Goal: Communication & Community: Ask a question

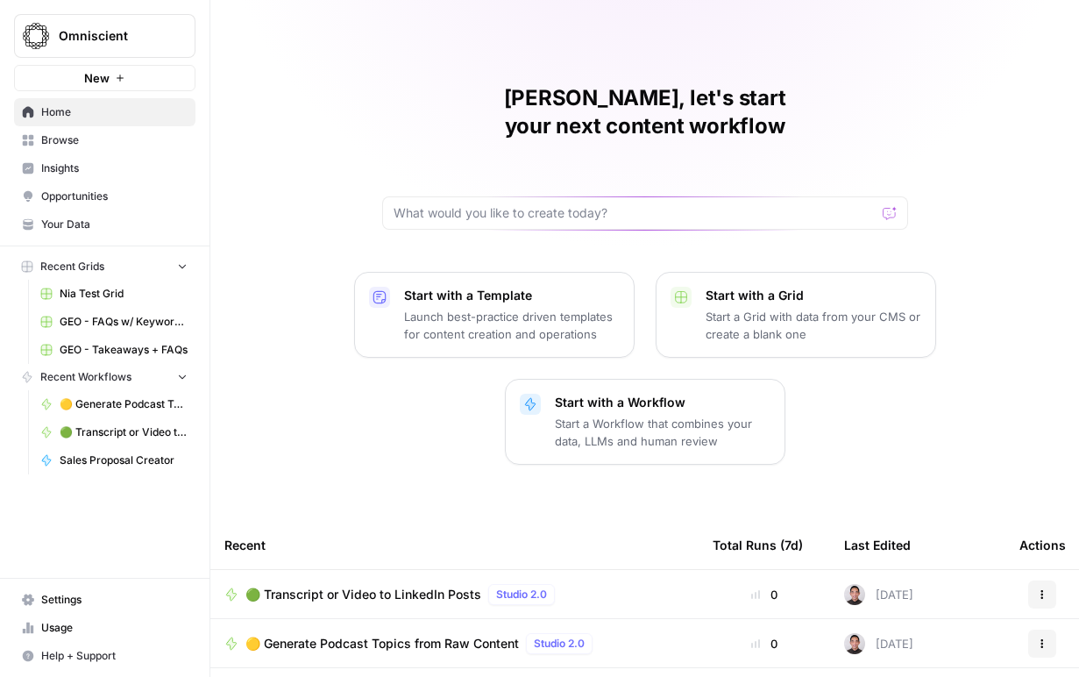
click at [57, 594] on span "Settings" at bounding box center [114, 600] width 146 height 16
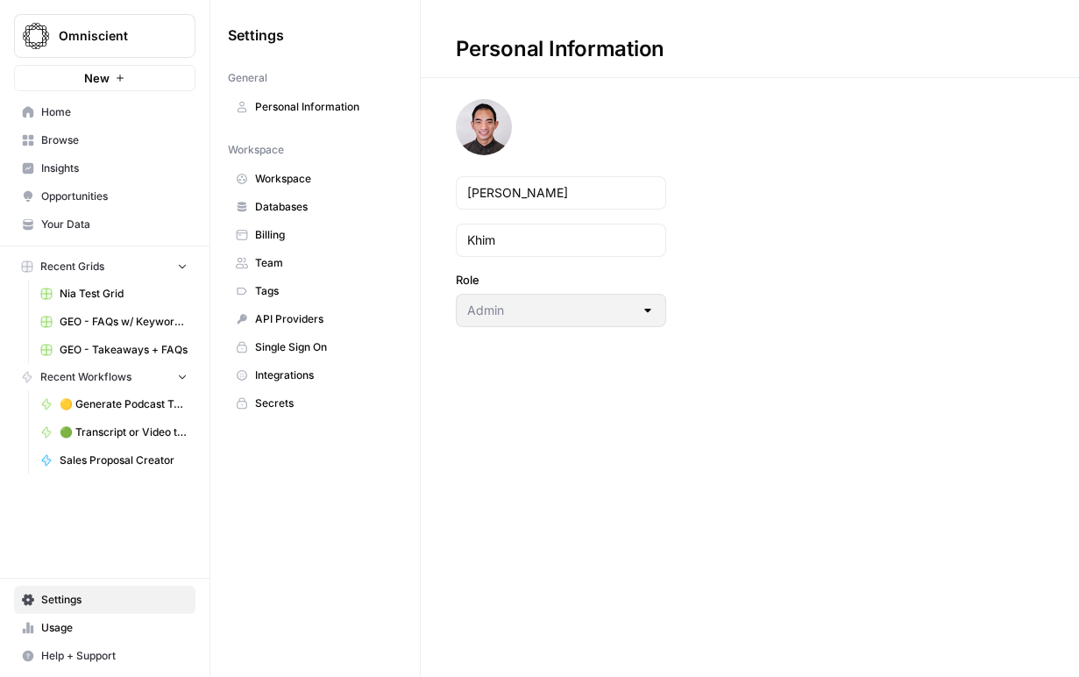
click at [278, 258] on span "Team" at bounding box center [324, 263] width 139 height 16
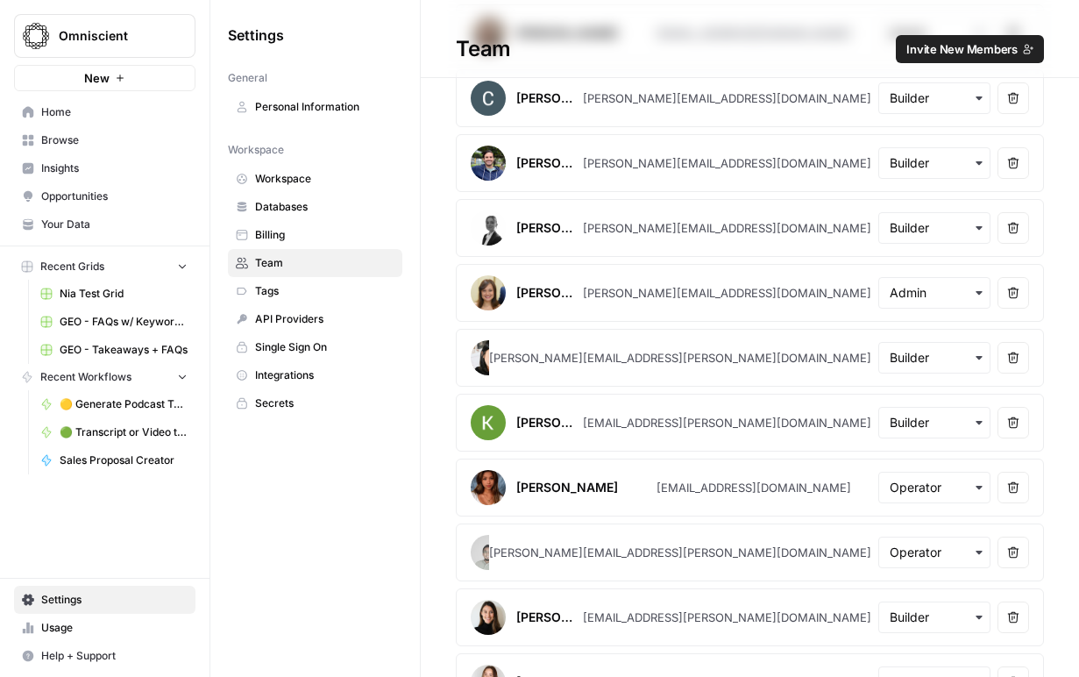
scroll to position [843, 0]
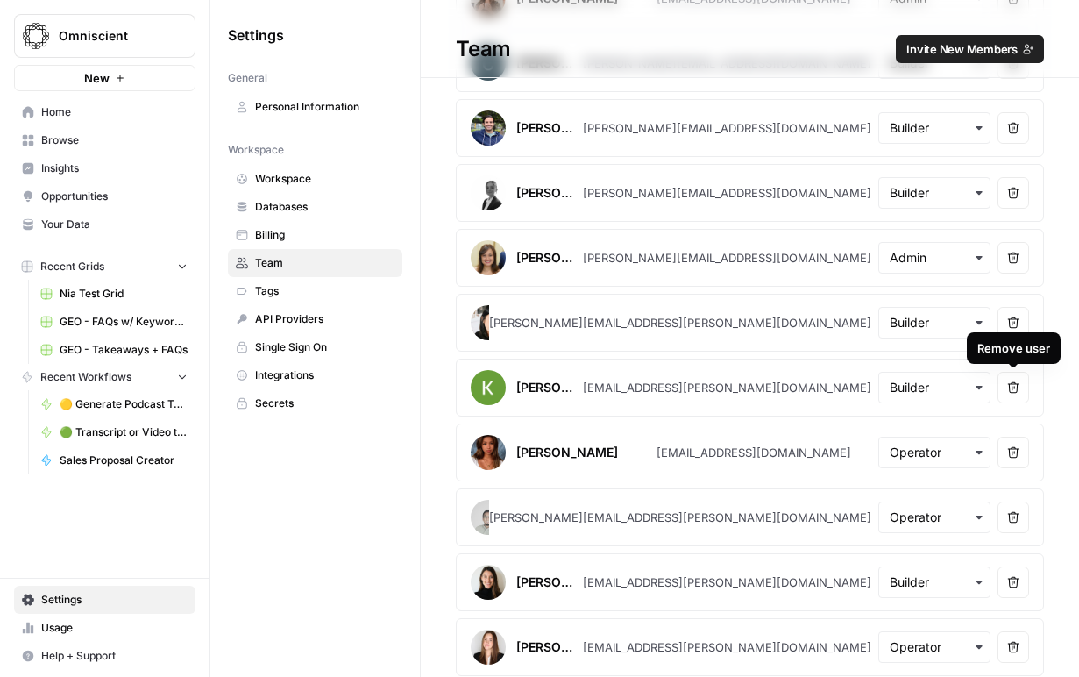
click at [1016, 391] on icon "button" at bounding box center [1013, 387] width 11 height 11
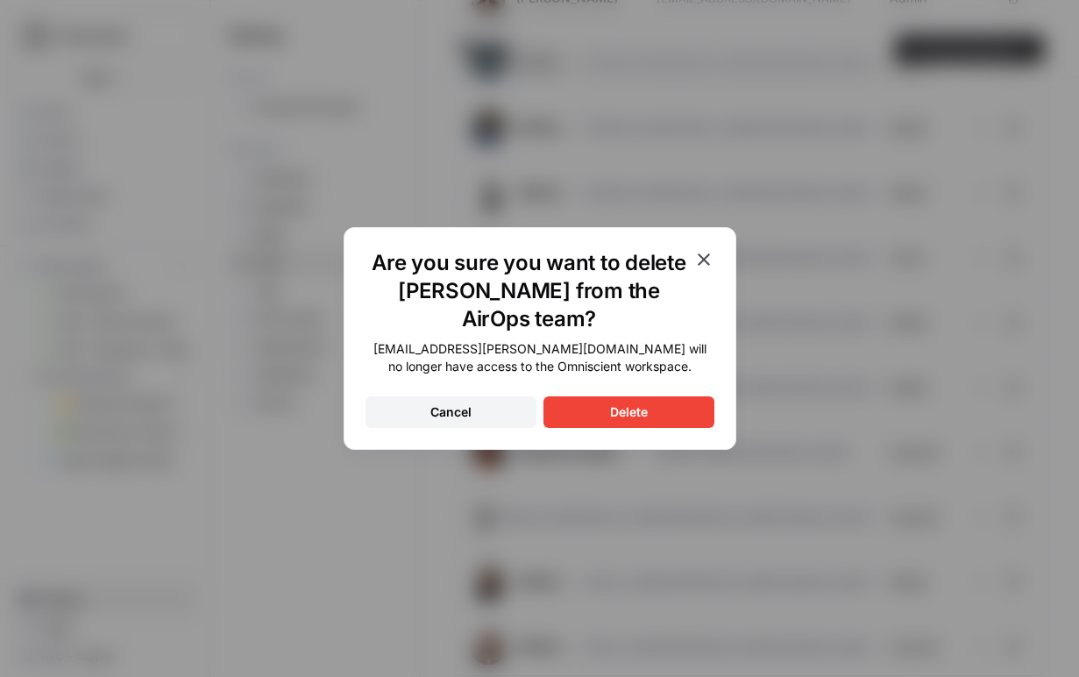
drag, startPoint x: 652, startPoint y: 413, endPoint x: 671, endPoint y: 422, distance: 21.2
click at [651, 413] on button "Delete" at bounding box center [628, 412] width 171 height 32
click at [636, 419] on div "Delete" at bounding box center [629, 412] width 38 height 18
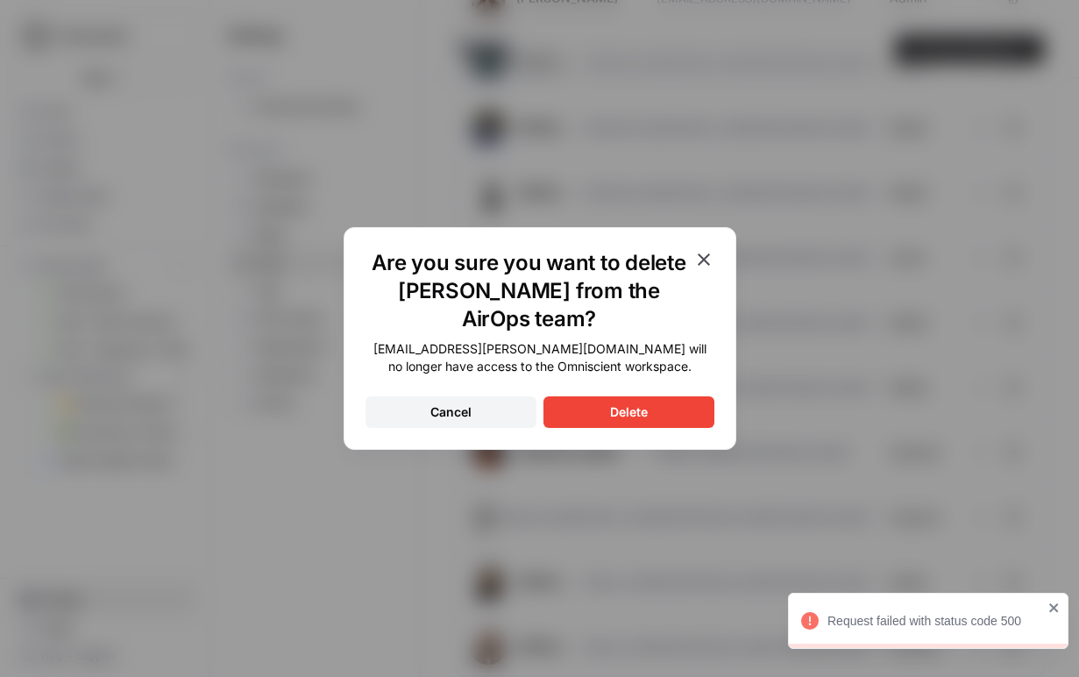
click at [466, 414] on div "Cancel" at bounding box center [450, 412] width 41 height 18
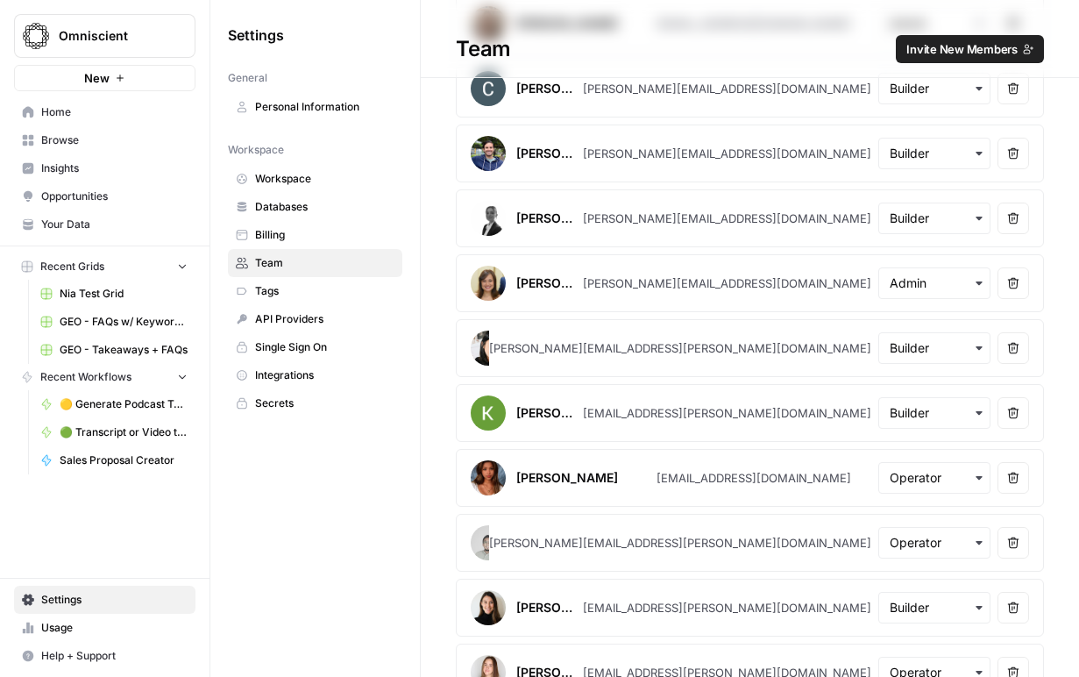
scroll to position [815, 0]
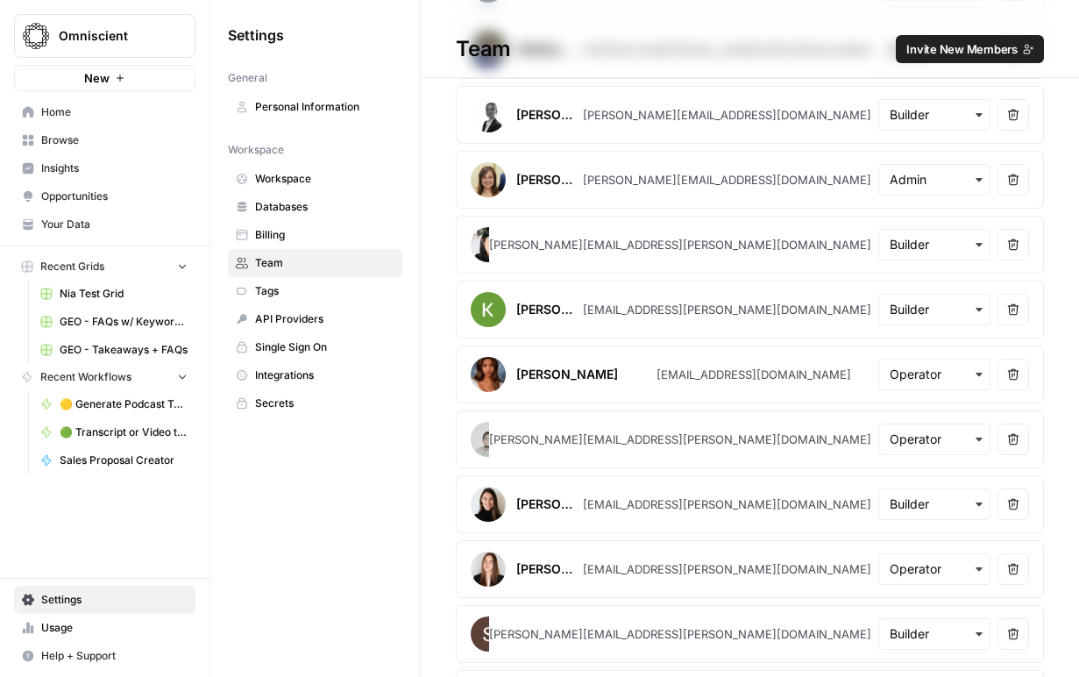
scroll to position [1044, 0]
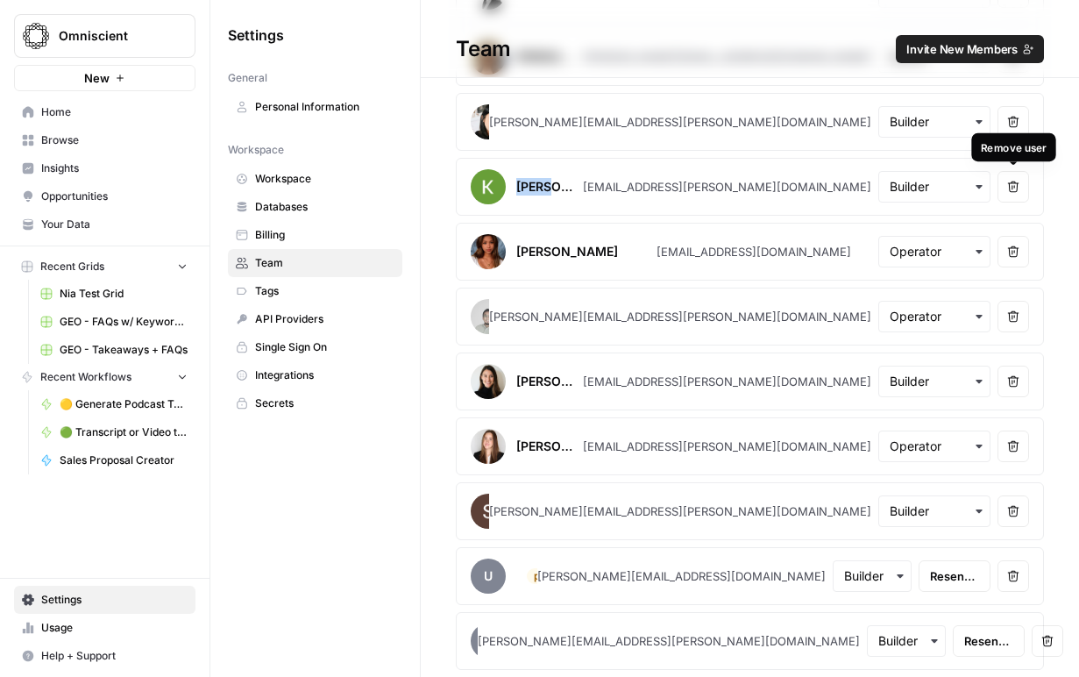
click at [1004, 188] on button "Remove user" at bounding box center [1013, 187] width 32 height 32
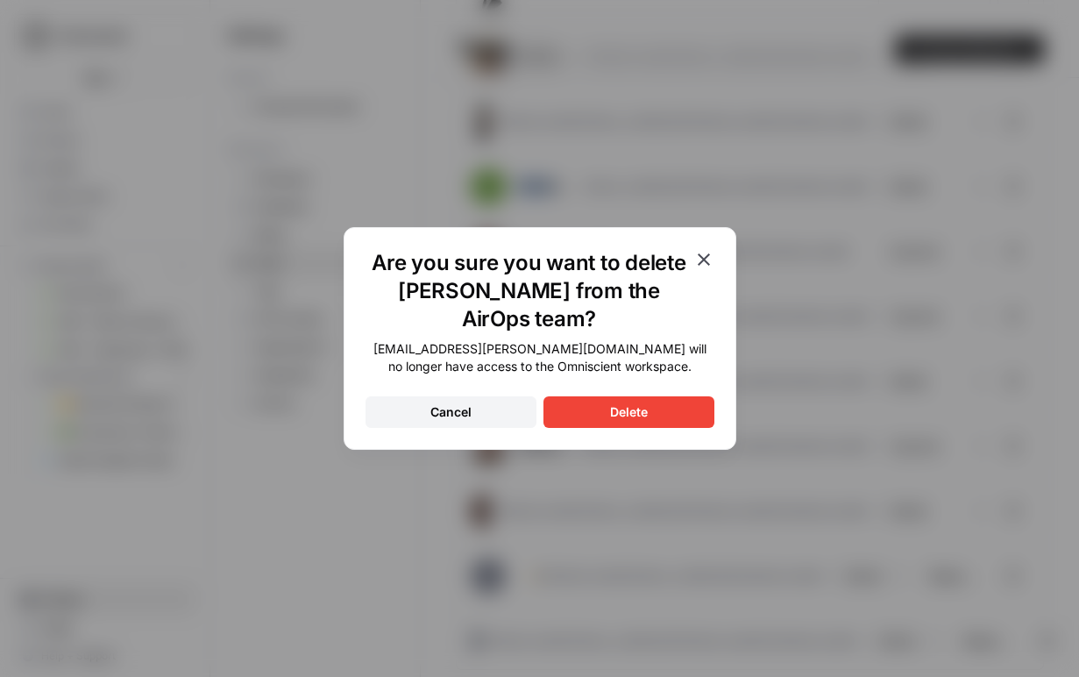
click at [594, 408] on button "Delete" at bounding box center [628, 412] width 171 height 32
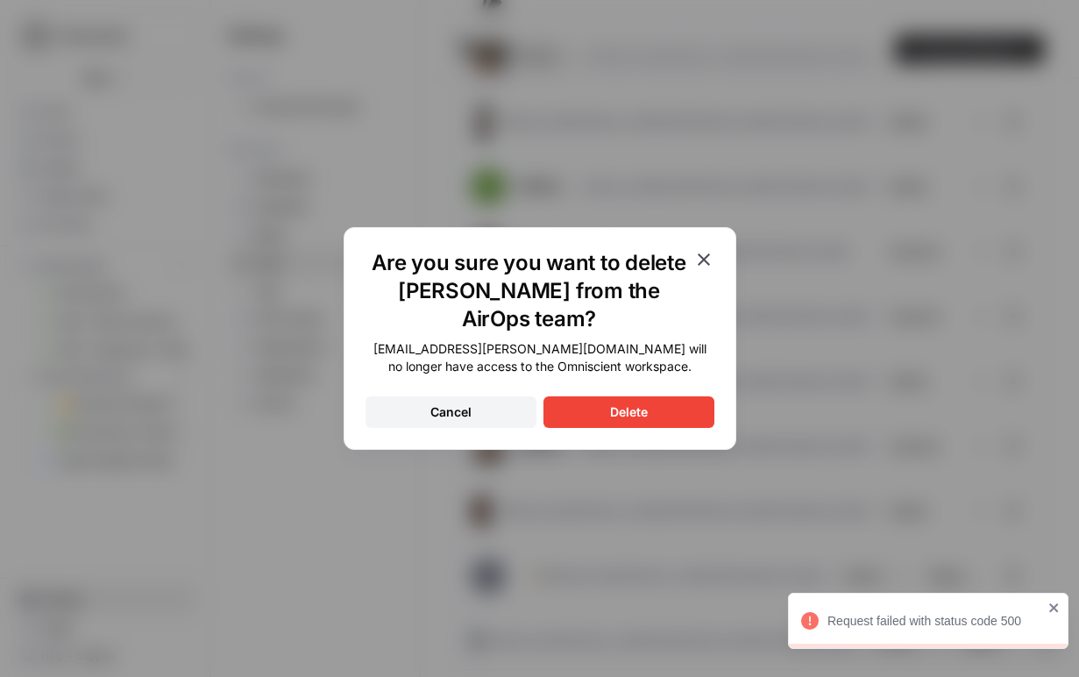
drag, startPoint x: 571, startPoint y: 359, endPoint x: 559, endPoint y: 354, distance: 12.5
click at [570, 359] on div "[EMAIL_ADDRESS][PERSON_NAME][DOMAIN_NAME] will no longer have access to the Omn…" at bounding box center [539, 357] width 349 height 35
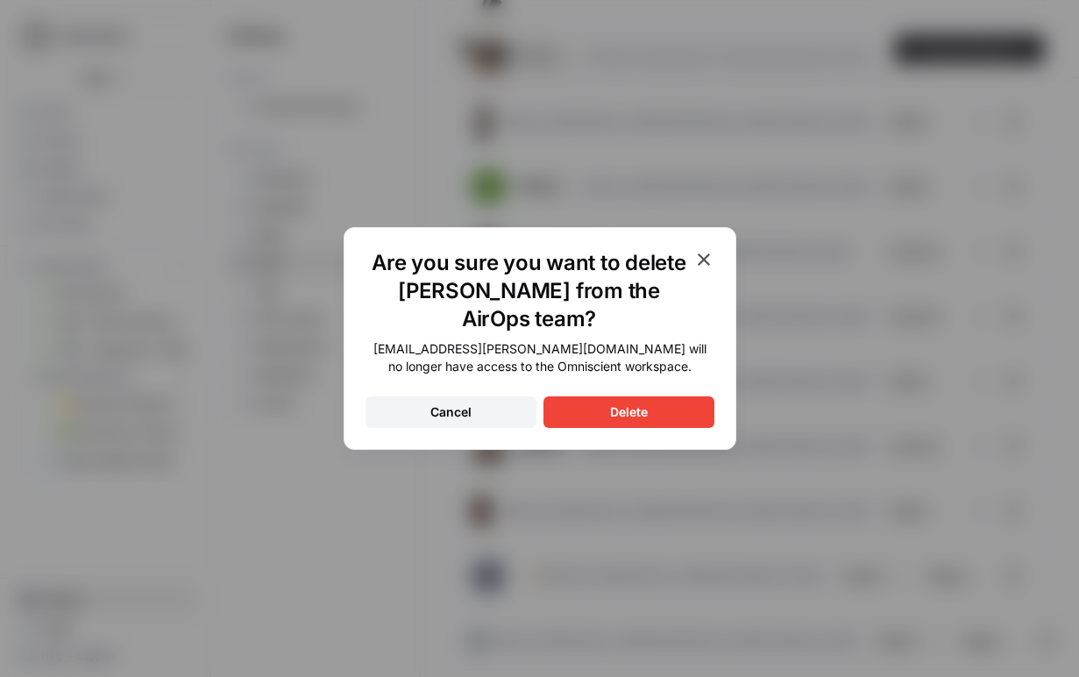
drag, startPoint x: 713, startPoint y: 244, endPoint x: 705, endPoint y: 255, distance: 14.4
click at [712, 247] on div "Are you sure you want to delete Keerthi Rangan from the AirOps team? keerthi.ra…" at bounding box center [540, 338] width 393 height 223
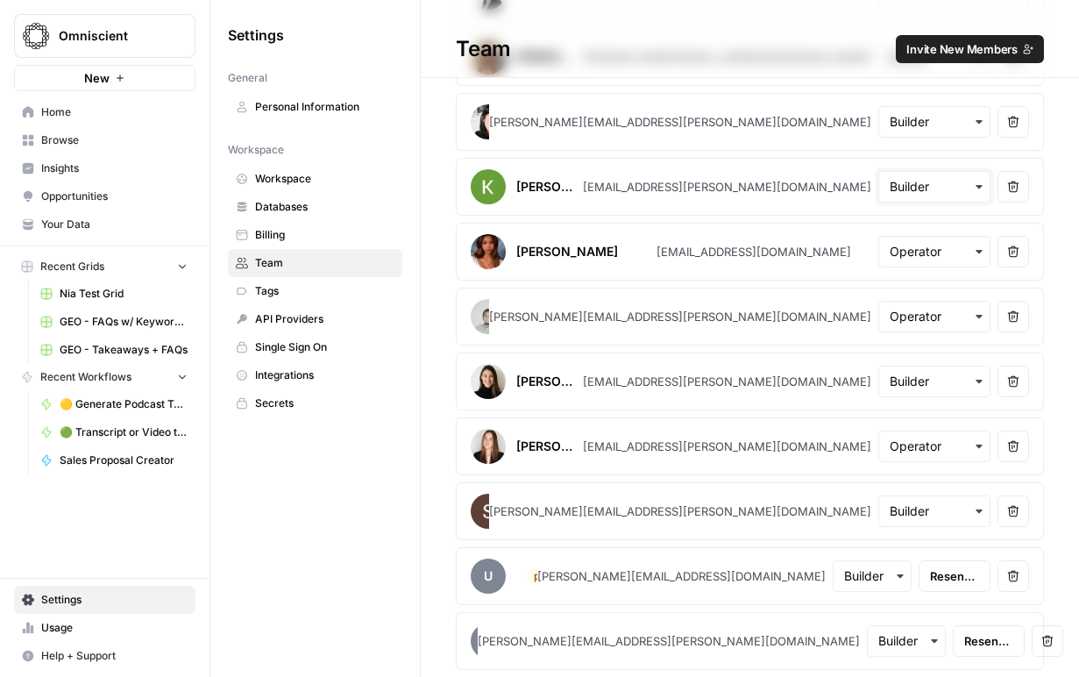
click at [942, 181] on input "text" at bounding box center [934, 187] width 89 height 18
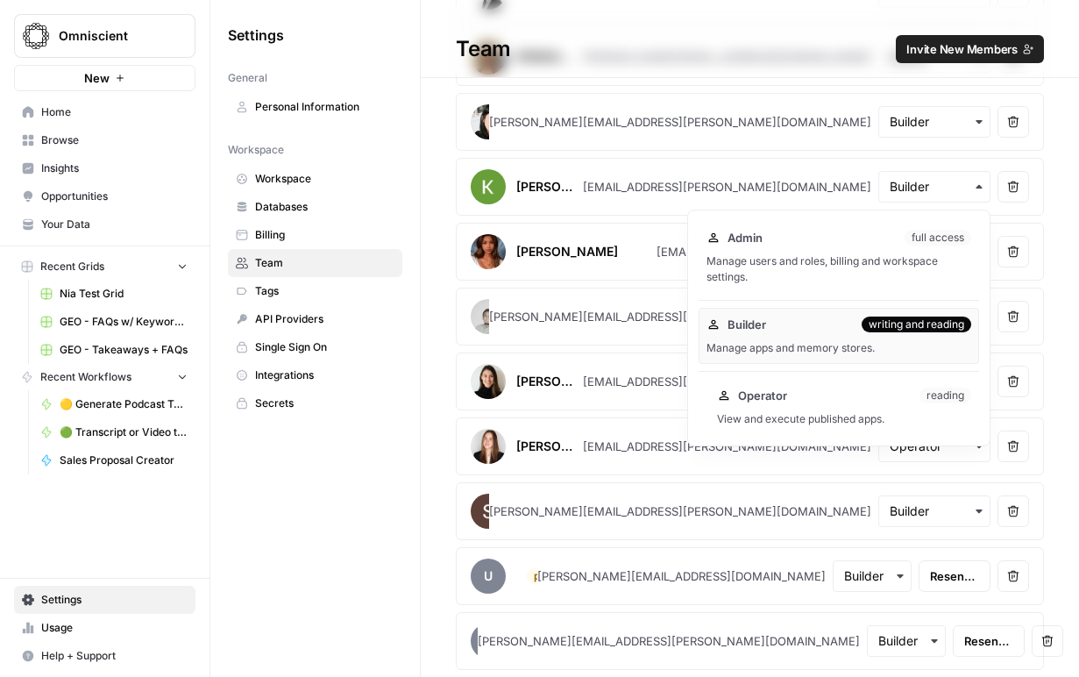
click at [822, 395] on div "Operator reading" at bounding box center [844, 396] width 254 height 18
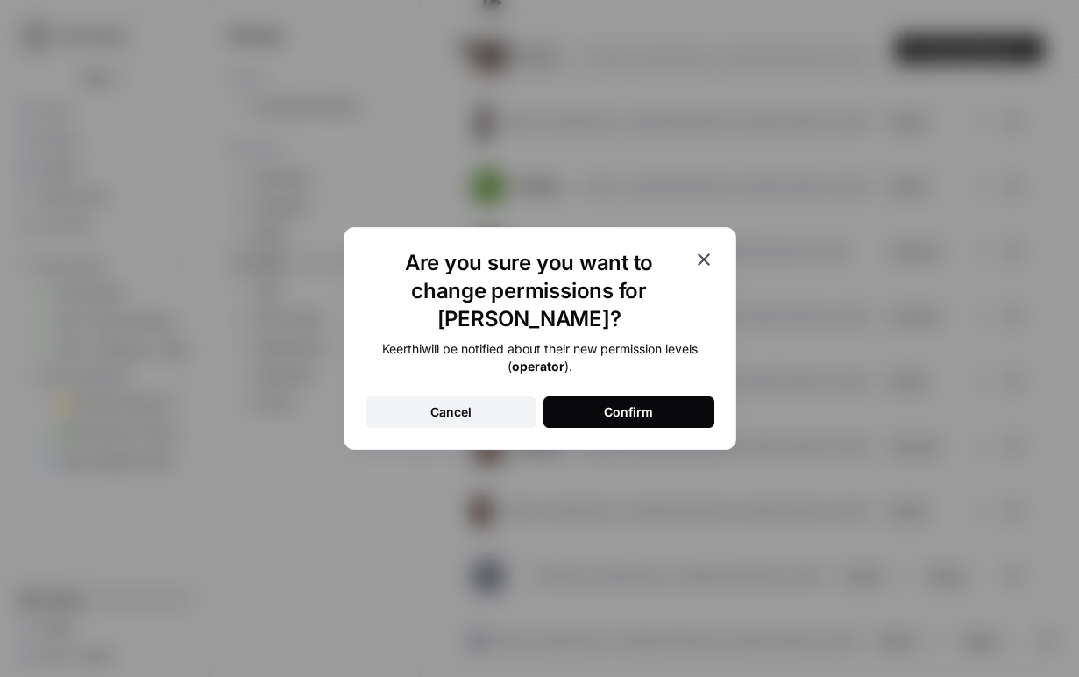
click at [652, 396] on button "Confirm" at bounding box center [628, 412] width 171 height 32
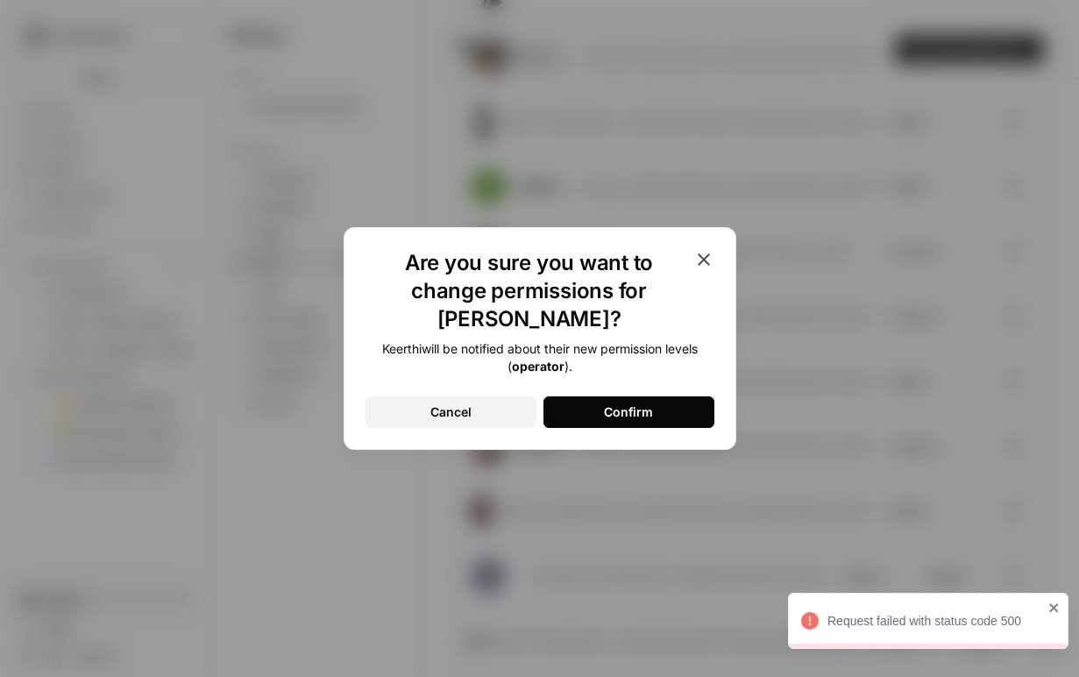
drag, startPoint x: 705, startPoint y: 277, endPoint x: 716, endPoint y: 237, distance: 41.9
click at [705, 270] on icon "button" at bounding box center [703, 259] width 21 height 21
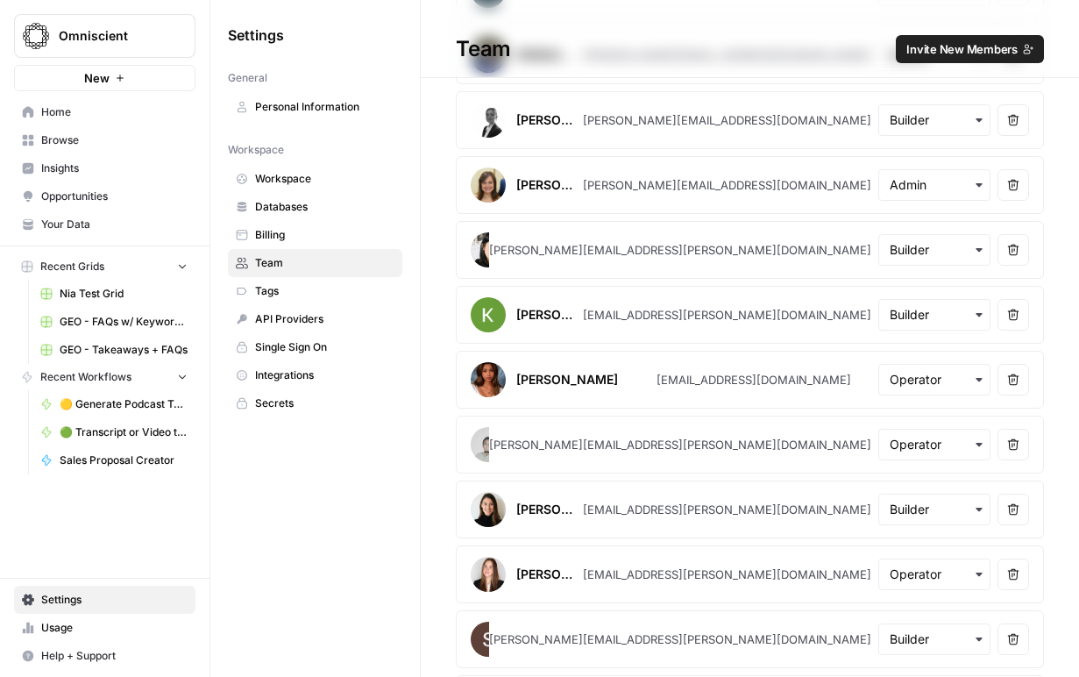
scroll to position [915, 0]
click at [1014, 316] on icon "button" at bounding box center [1013, 315] width 12 height 12
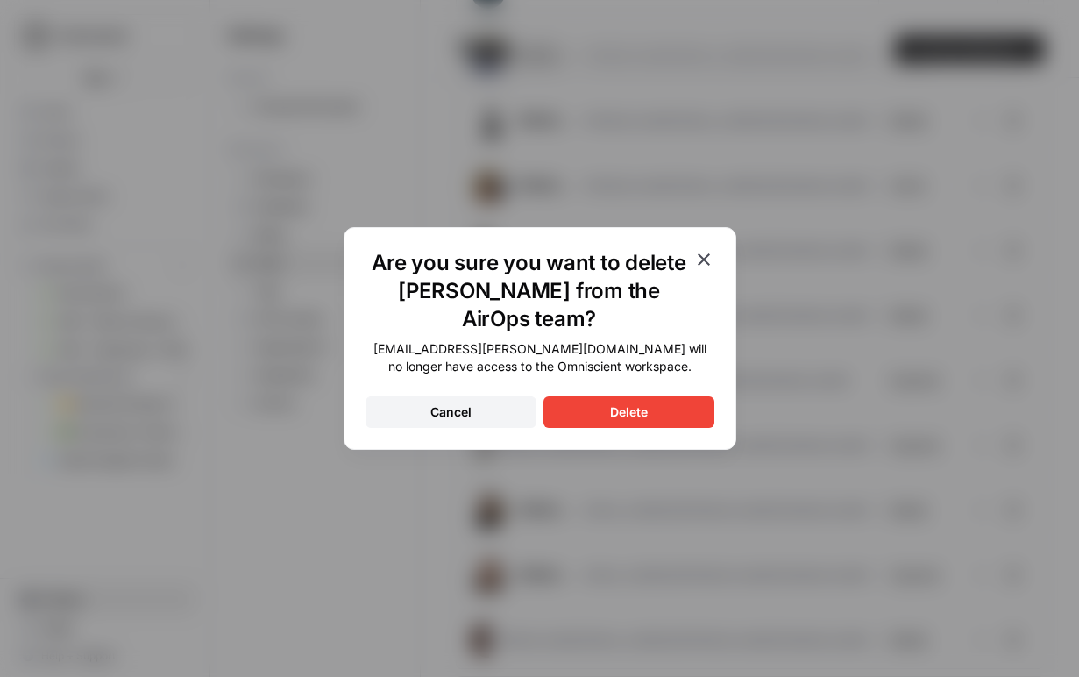
click at [637, 403] on div "Delete" at bounding box center [629, 412] width 38 height 18
drag, startPoint x: 717, startPoint y: 266, endPoint x: 706, endPoint y: 262, distance: 12.2
click at [715, 266] on div "Are you sure you want to delete Keerthi Rangan from the AirOps team? keerthi.ra…" at bounding box center [540, 338] width 393 height 223
click at [703, 258] on icon "button" at bounding box center [704, 259] width 12 height 12
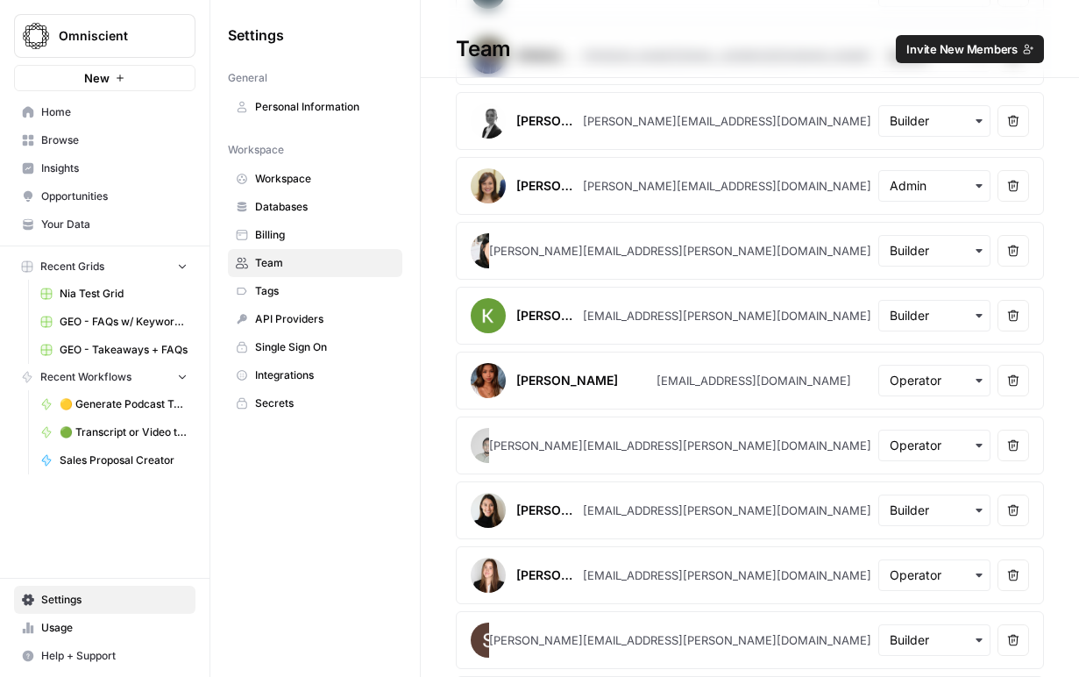
click at [73, 658] on span "Help + Support" at bounding box center [114, 656] width 146 height 16
click at [272, 650] on span "Chat & Support" at bounding box center [292, 648] width 117 height 16
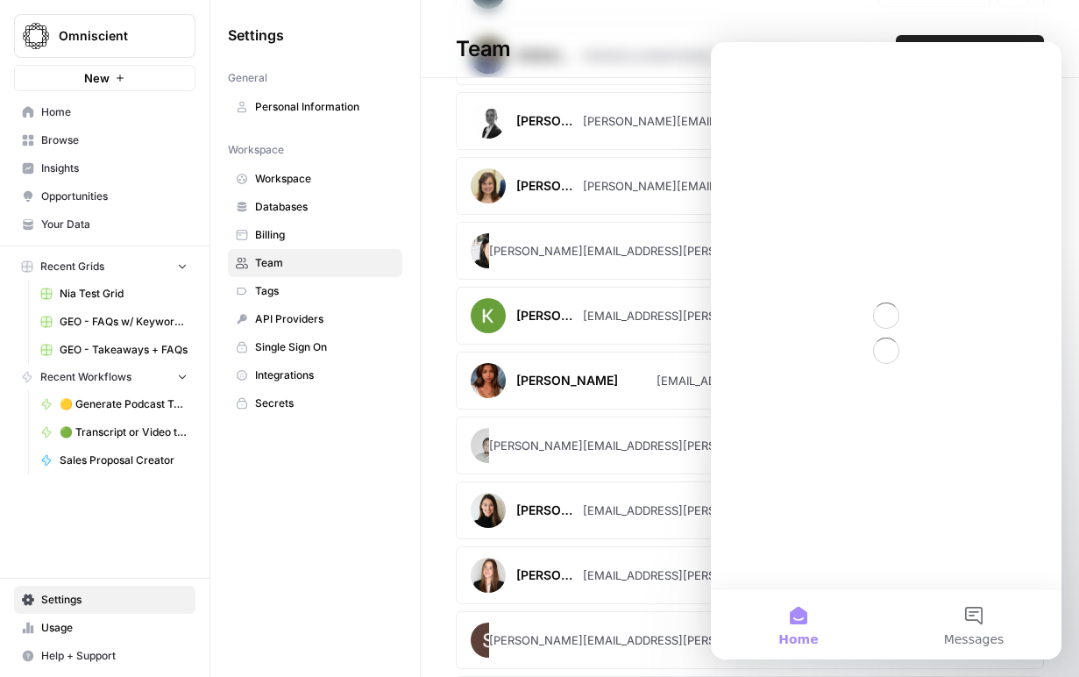
scroll to position [0, 0]
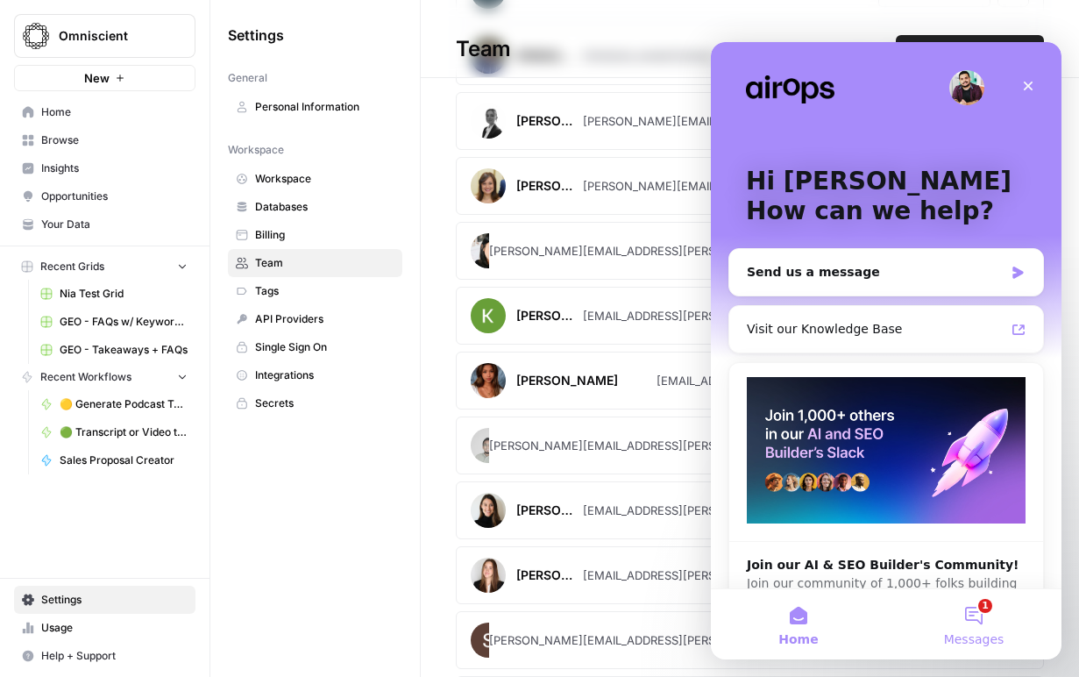
click at [977, 612] on button "1 Messages" at bounding box center [973, 624] width 175 height 70
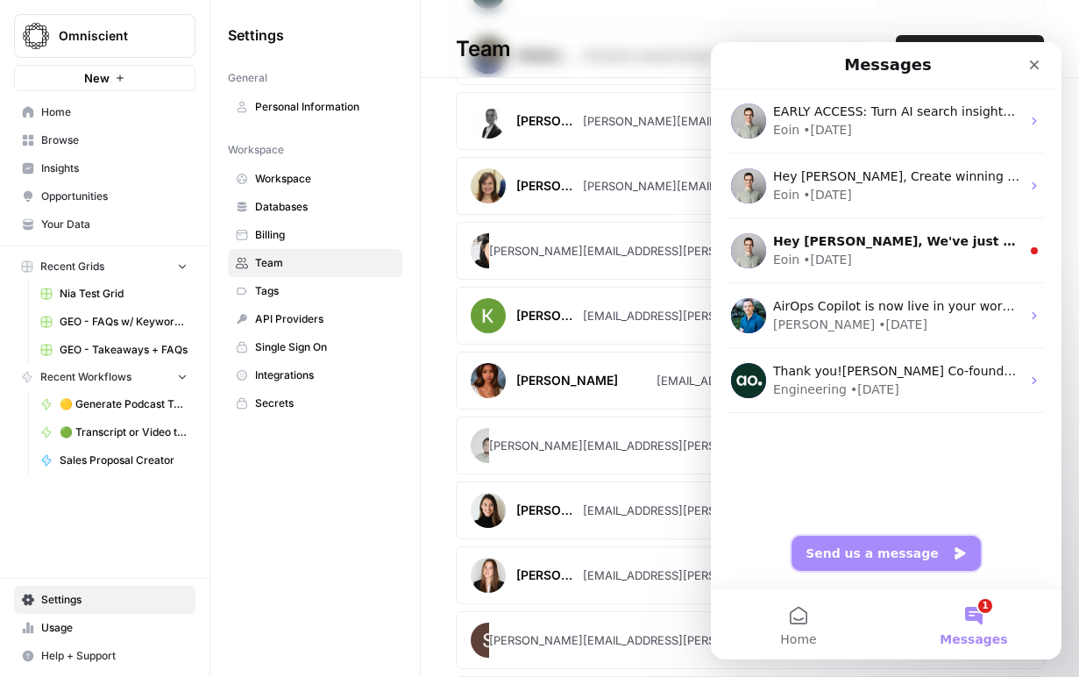
click at [848, 550] on button "Send us a message" at bounding box center [885, 553] width 189 height 35
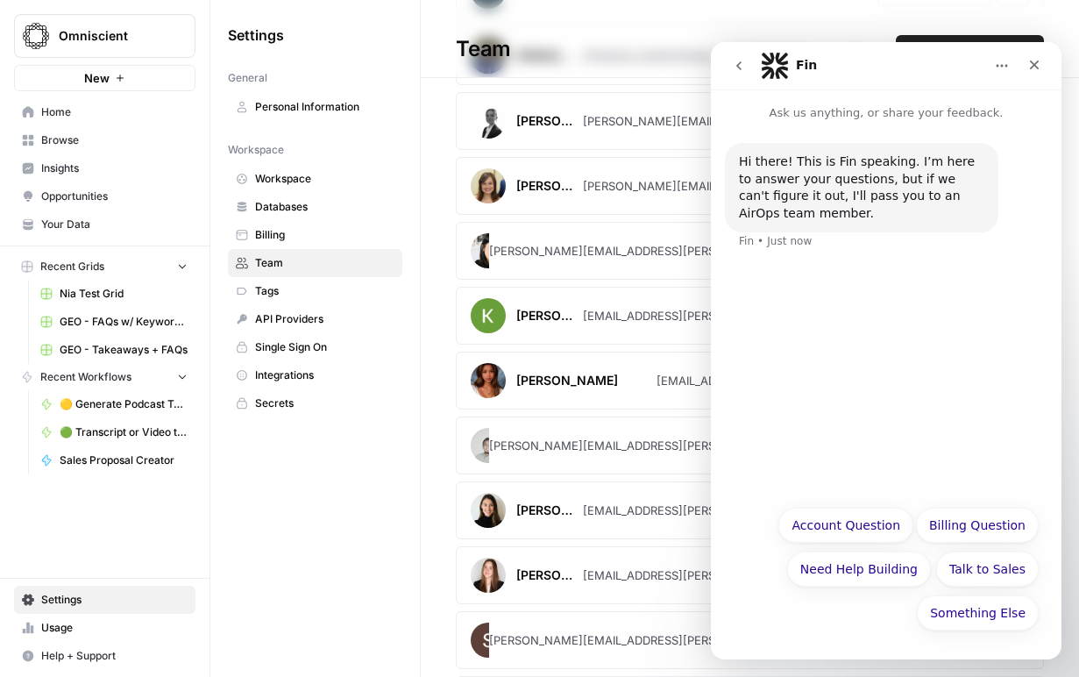
click at [842, 524] on button "Account Question" at bounding box center [845, 524] width 135 height 35
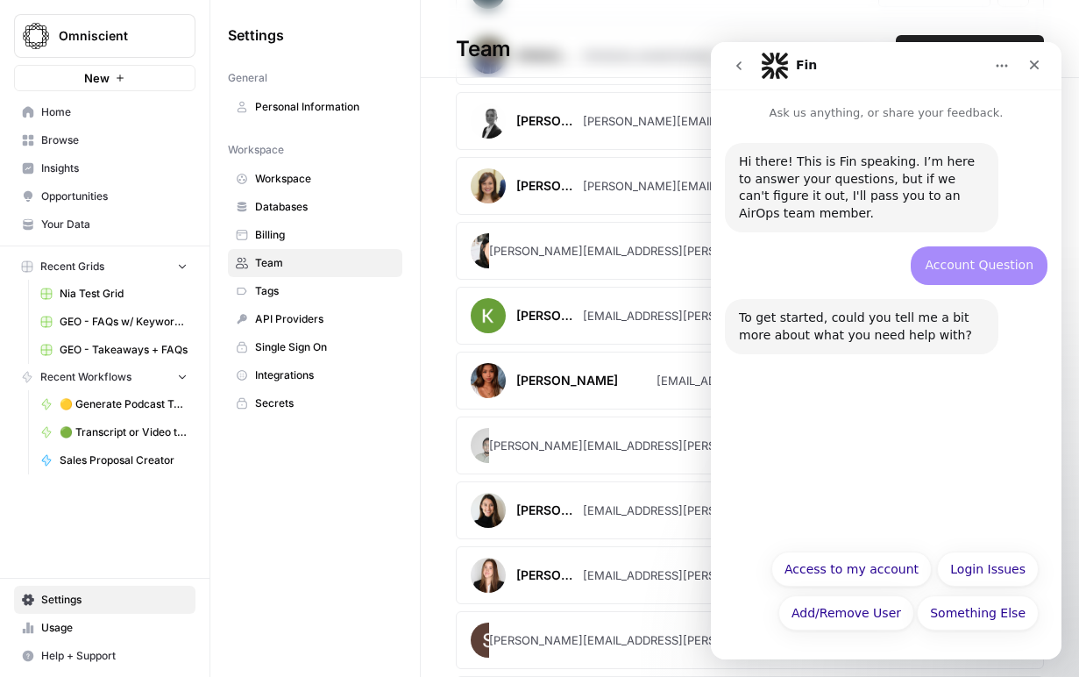
click at [838, 608] on button "Add/Remove User" at bounding box center [846, 612] width 136 height 35
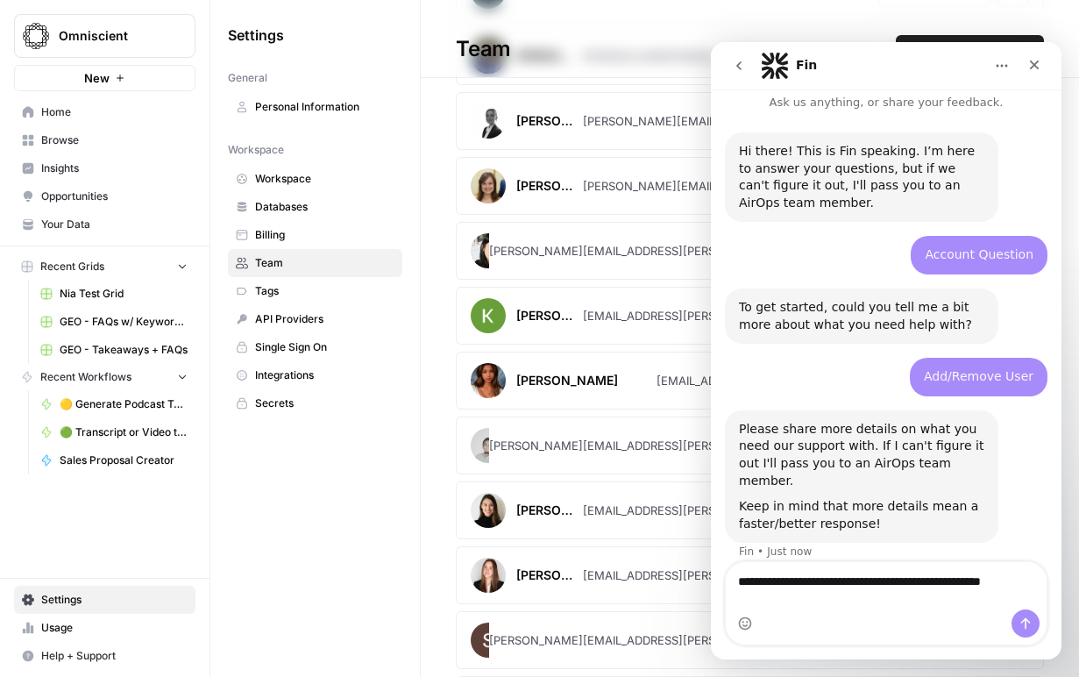
scroll to position [28, 0]
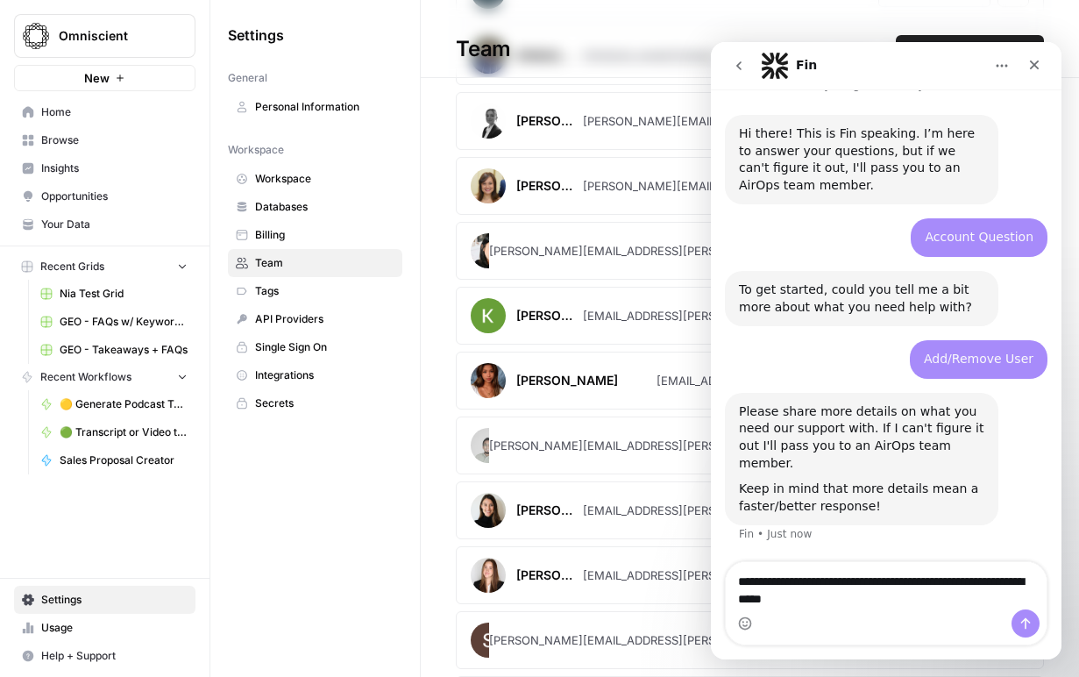
type textarea "**********"
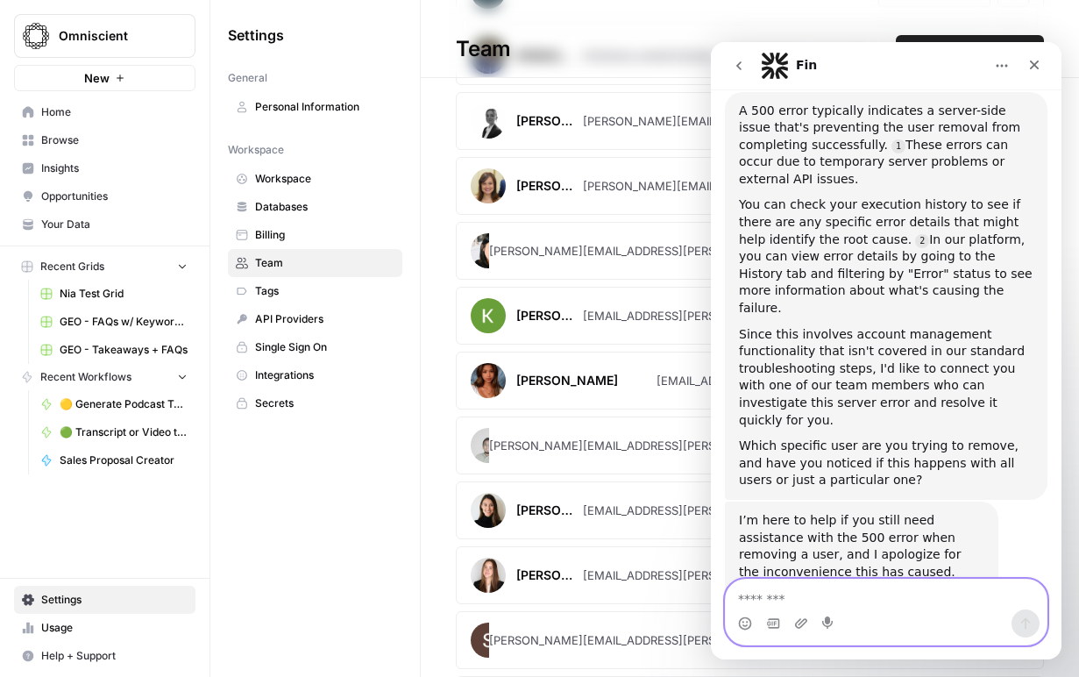
scroll to position [497, 0]
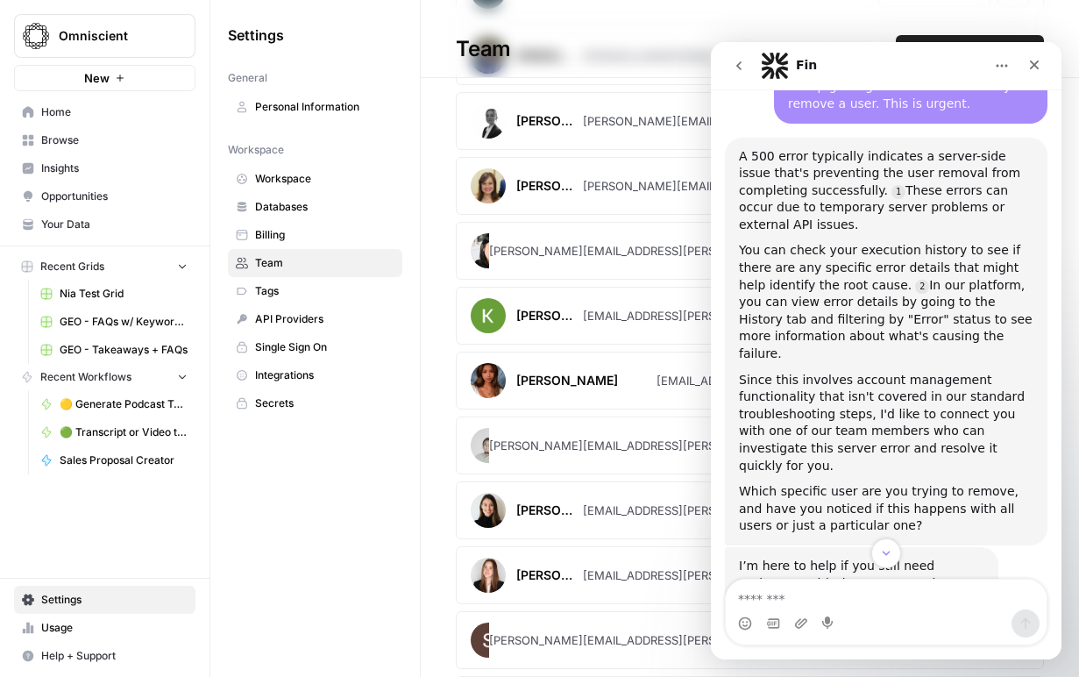
drag, startPoint x: 867, startPoint y: 368, endPoint x: 862, endPoint y: 335, distance: 33.6
click at [866, 372] on div "Since this involves account management functionality that isn't covered in our …" at bounding box center [886, 423] width 294 height 103
click at [862, 325] on div "You can check your execution history to see if there are any specific error det…" at bounding box center [886, 302] width 294 height 120
click at [862, 335] on div "A 500 error typically indicates a server-side issue that's preventing the user …" at bounding box center [886, 341] width 294 height 387
click at [850, 333] on div "A 500 error typically indicates a server-side issue that's preventing the user …" at bounding box center [886, 341] width 294 height 387
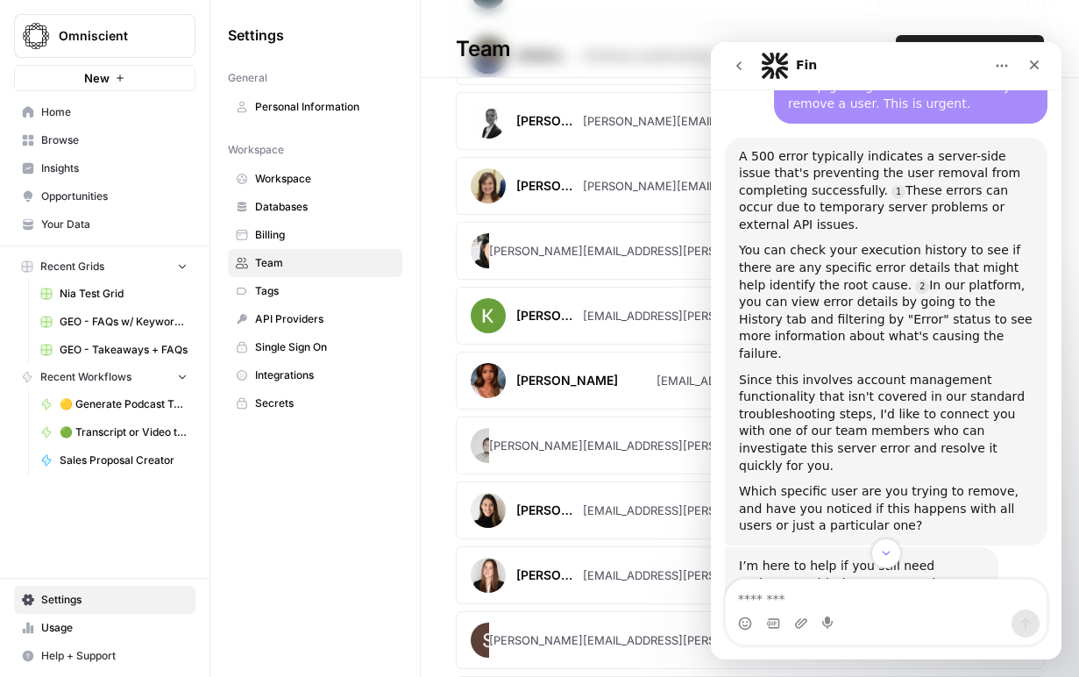
scroll to position [577, 0]
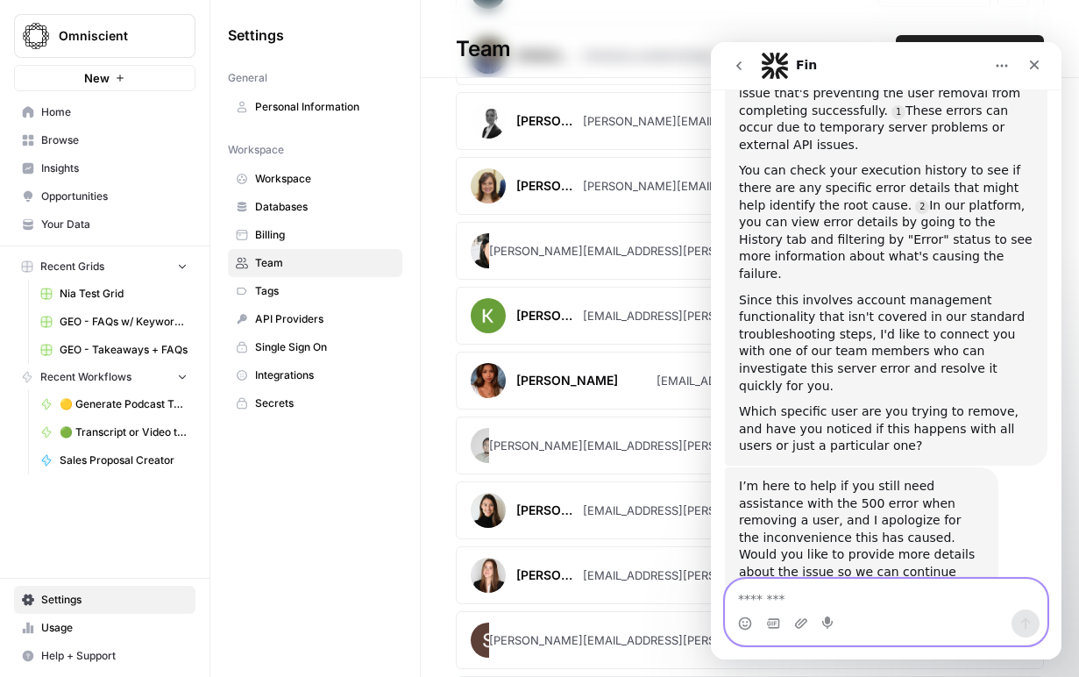
click at [851, 587] on textarea "Message…" at bounding box center [886, 594] width 321 height 30
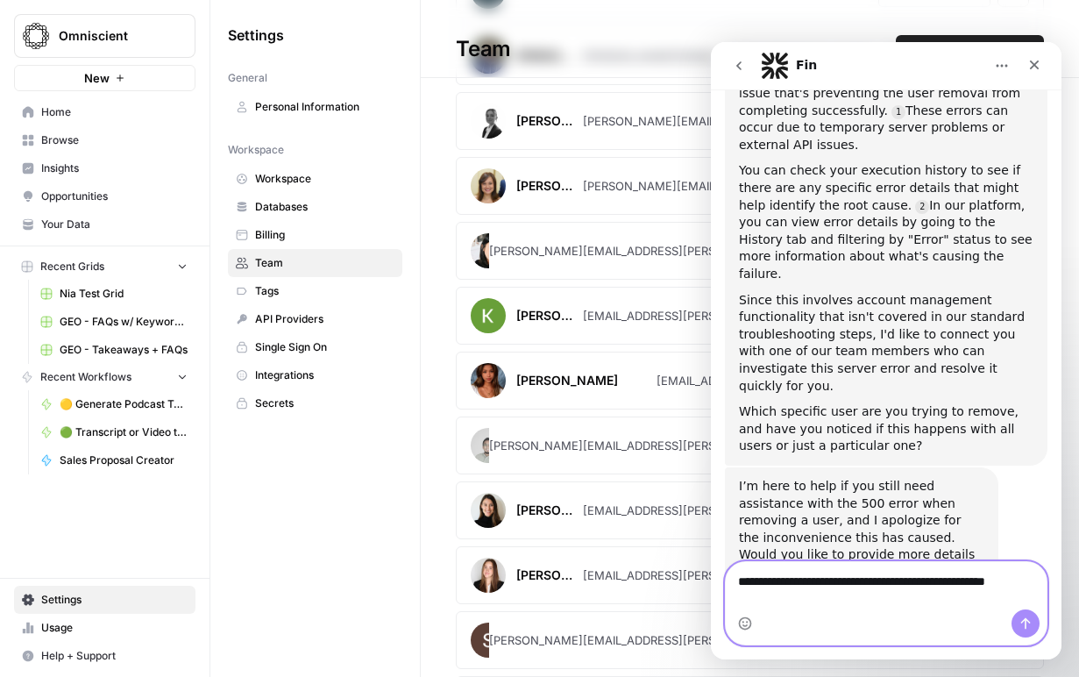
scroll to position [594, 0]
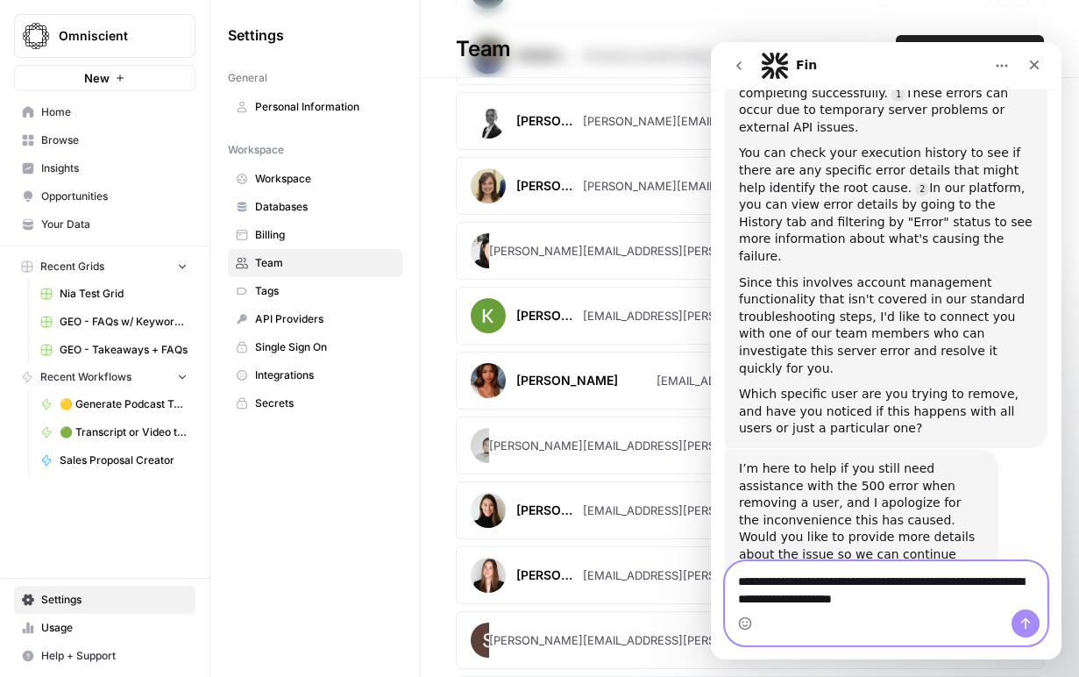
type textarea "**********"
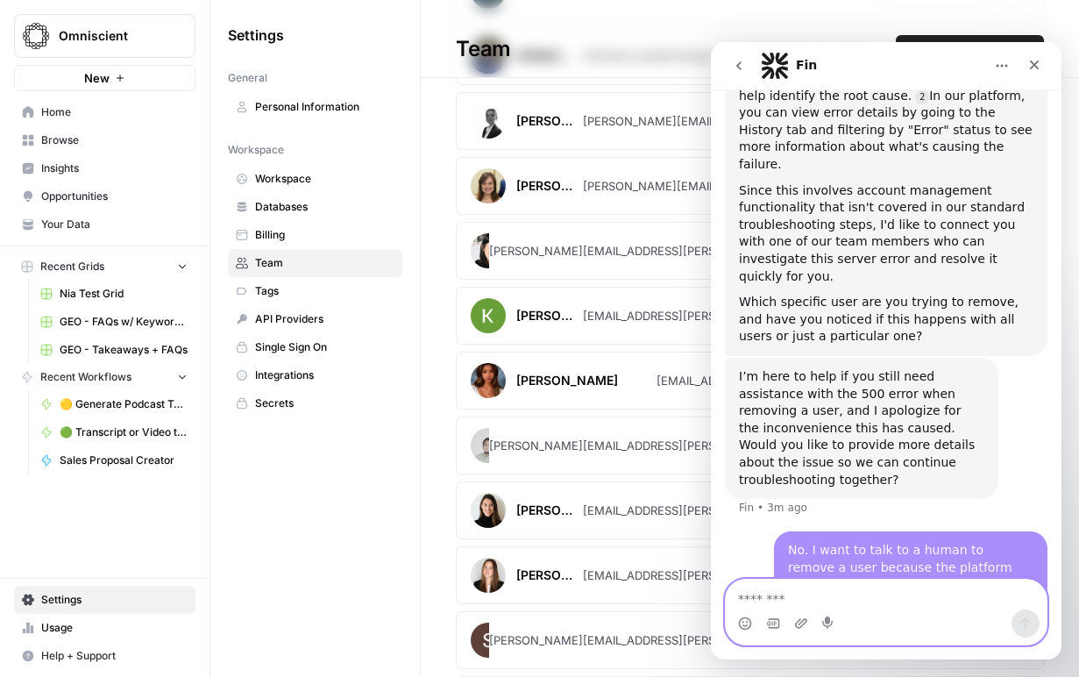
scroll to position [720, 0]
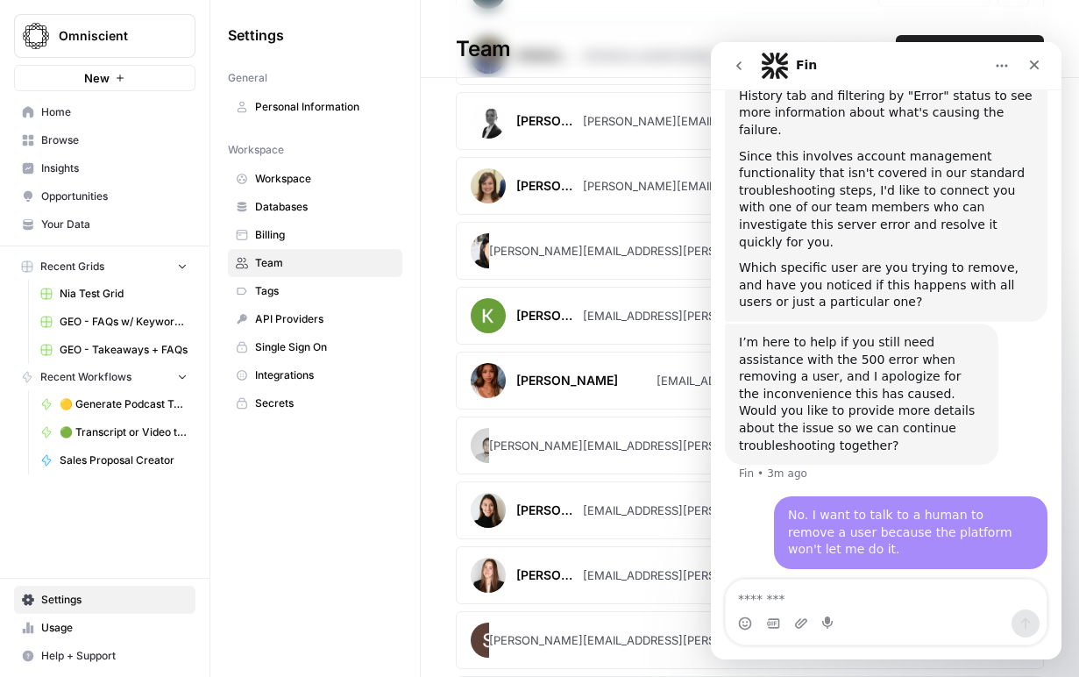
click at [883, 67] on div "Fin" at bounding box center [872, 66] width 223 height 28
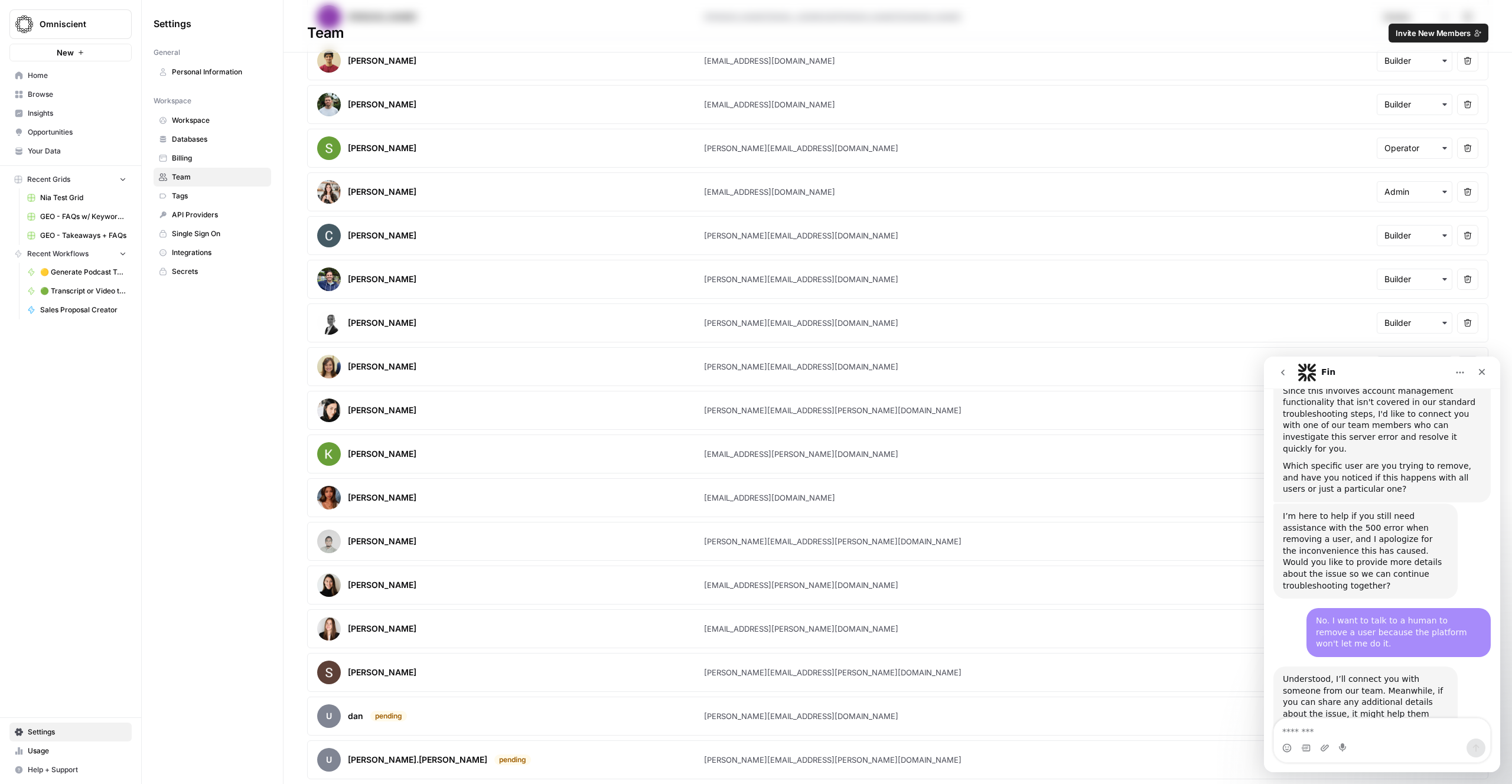
scroll to position [528, 0]
click at [726, 371] on icon "Home" at bounding box center [1460, 372] width 9 height 9
click at [726, 399] on div "Expand window" at bounding box center [1426, 402] width 84 height 12
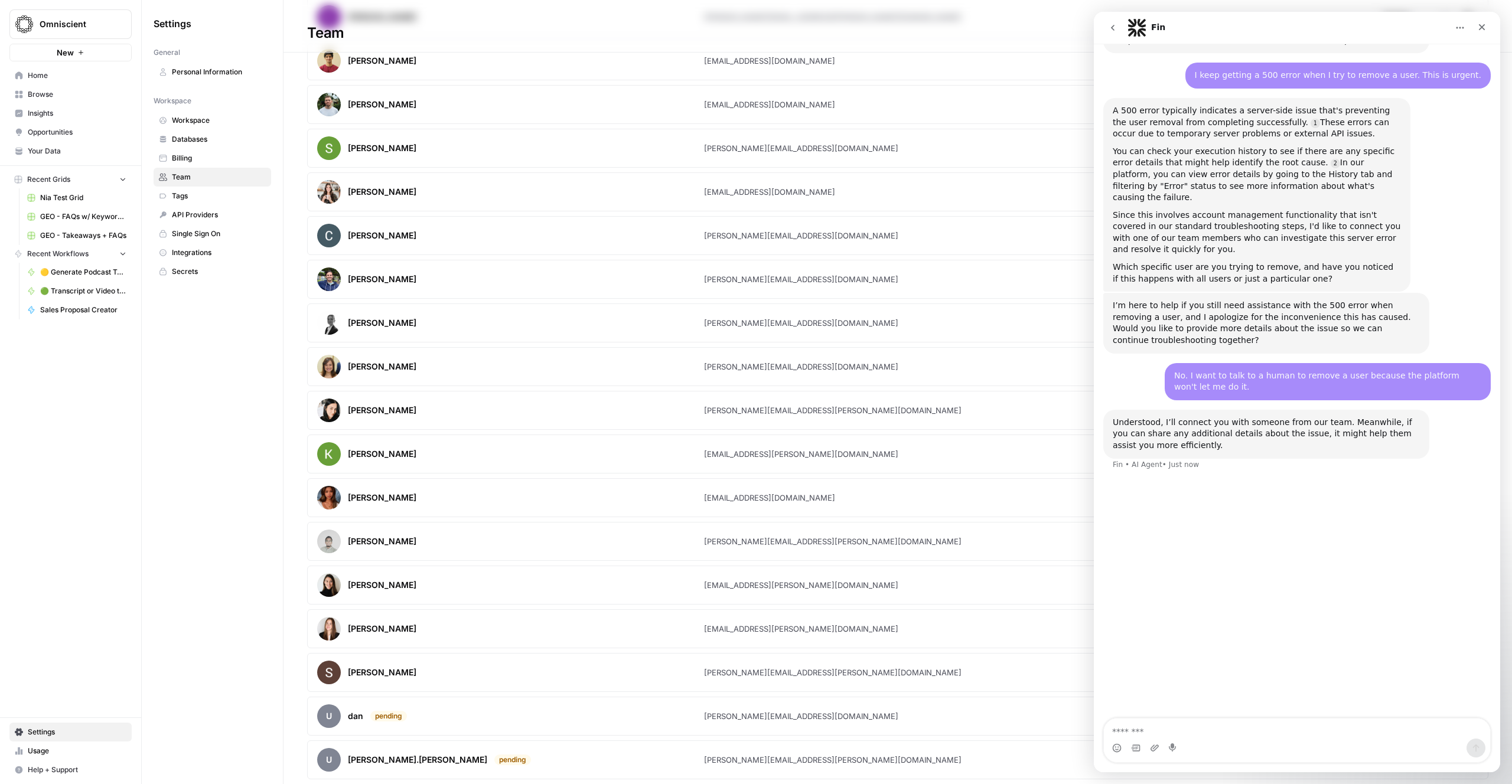
scroll to position [244, 0]
click at [726, 24] on icon "Home" at bounding box center [1460, 28] width 9 height 9
click at [726, 60] on div "Collapse window" at bounding box center [1426, 57] width 84 height 12
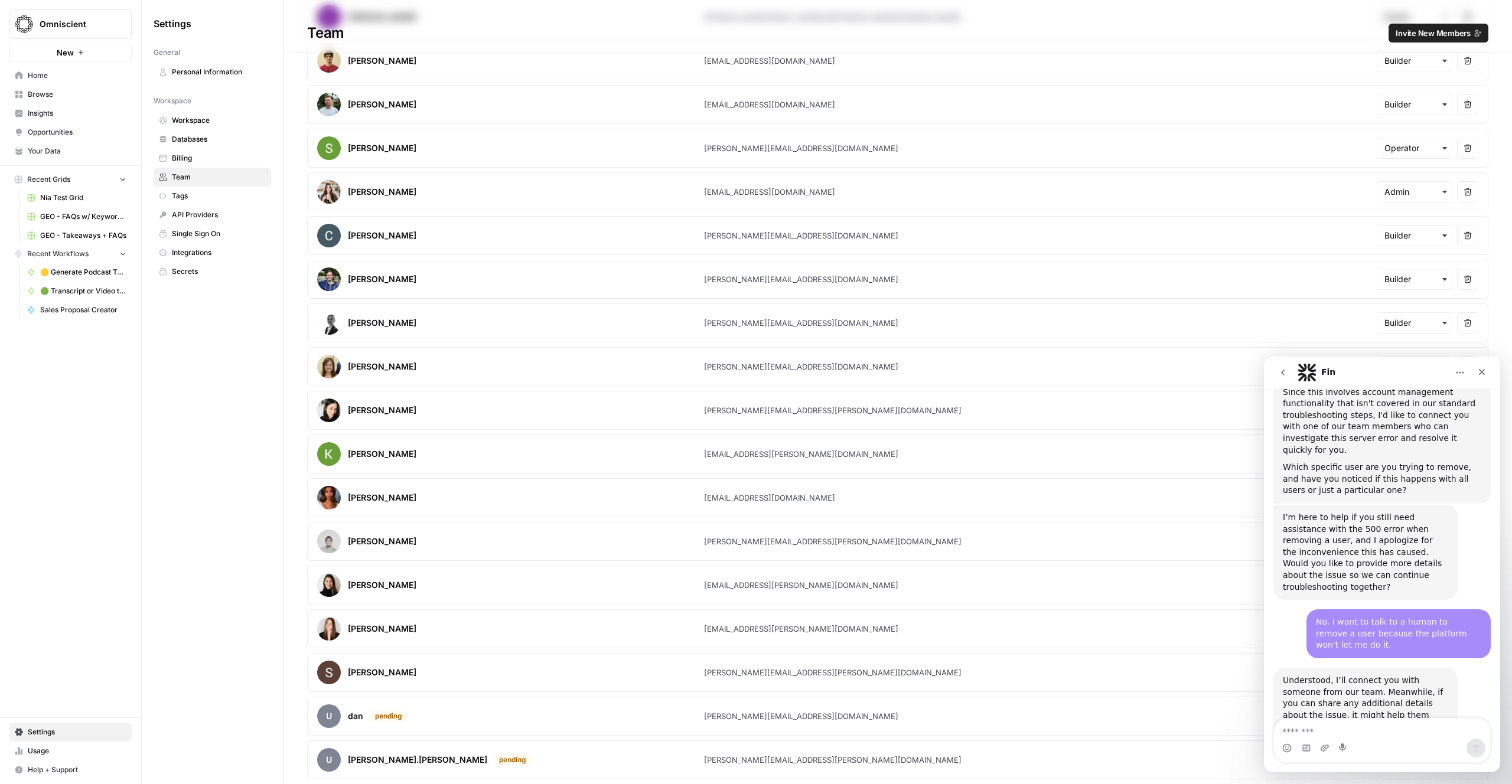
scroll to position [528, 0]
click at [726, 378] on div "Fin" at bounding box center [1373, 372] width 150 height 19
click at [726, 372] on div "Fin" at bounding box center [1373, 372] width 150 height 19
click at [726, 366] on div "Fin" at bounding box center [1373, 372] width 150 height 19
drag, startPoint x: 1392, startPoint y: 366, endPoint x: 1270, endPoint y: 370, distance: 122.1
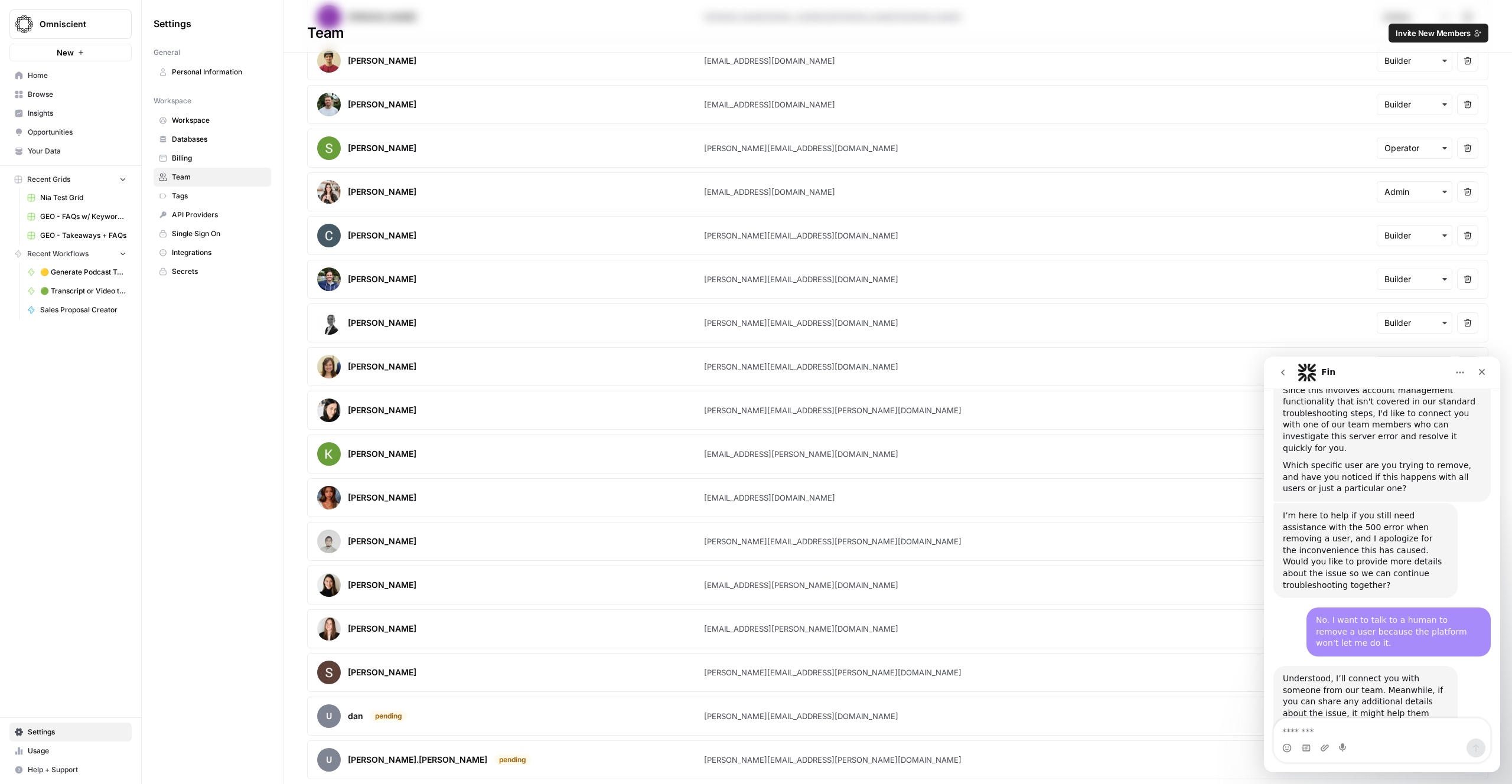
click at [726, 369] on div "Fin" at bounding box center [1373, 372] width 150 height 19
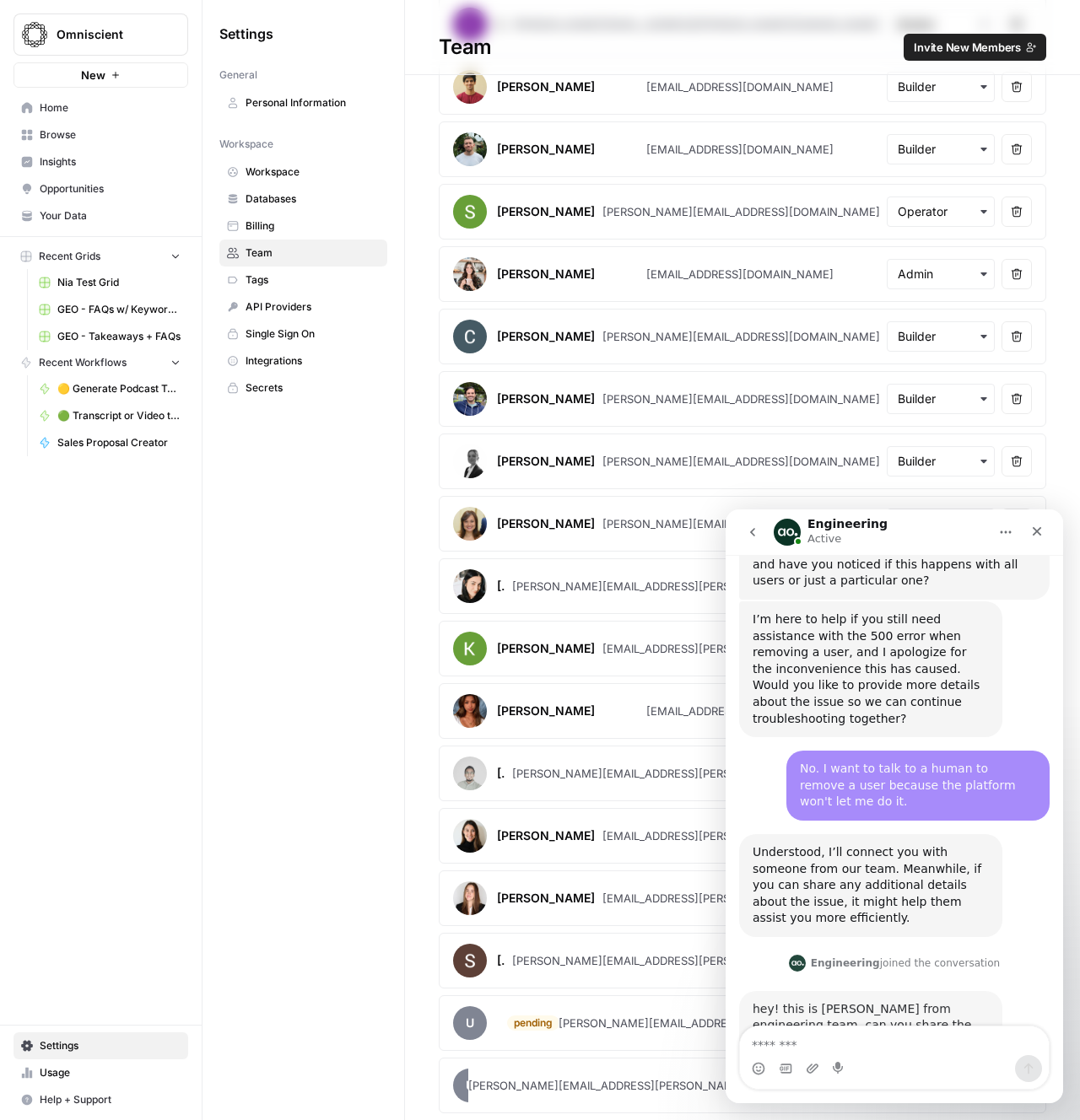
scroll to position [877, 0]
click at [908, 650] on textarea "Message…" at bounding box center [894, 1041] width 309 height 29
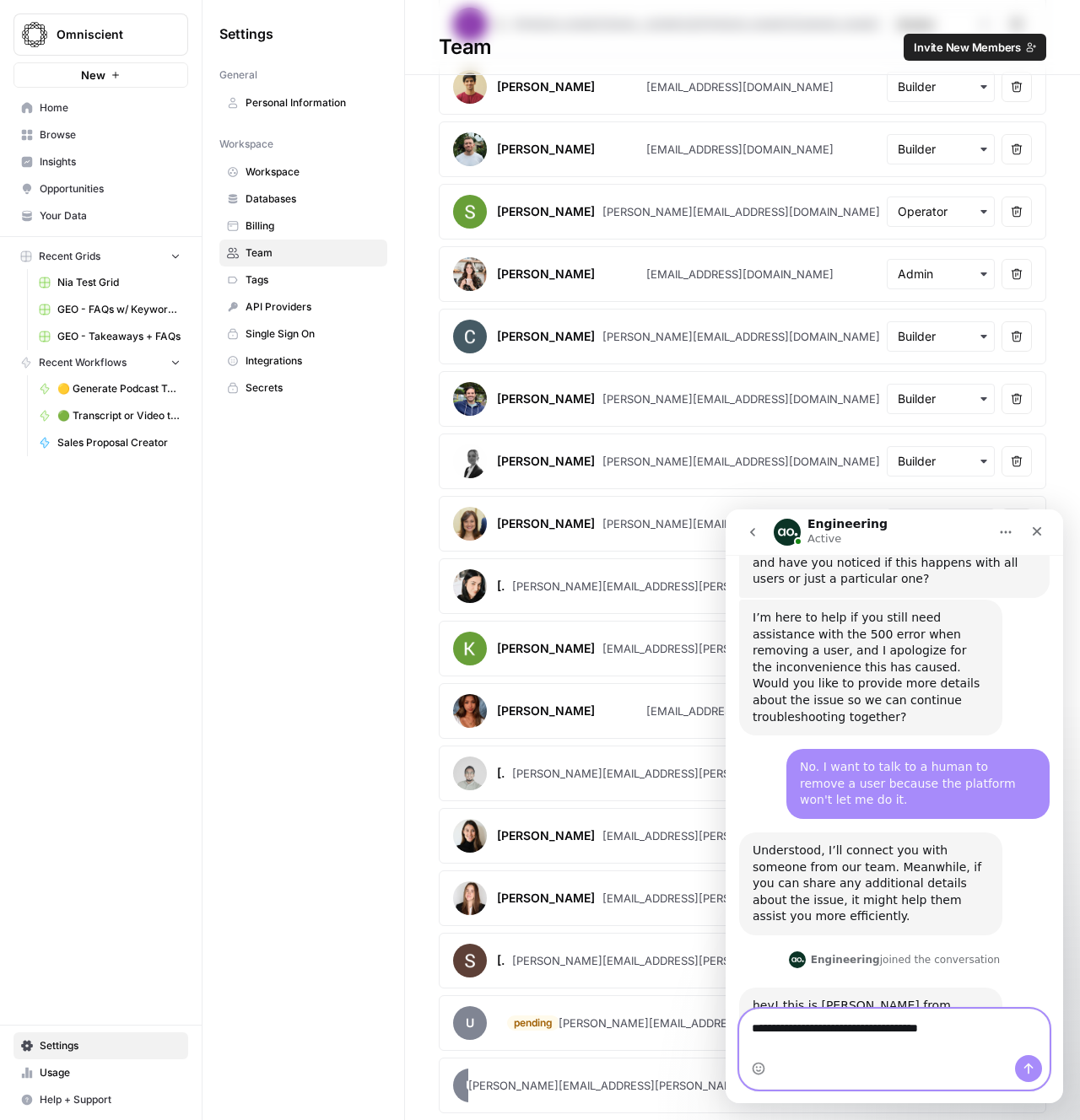
type textarea "**********"
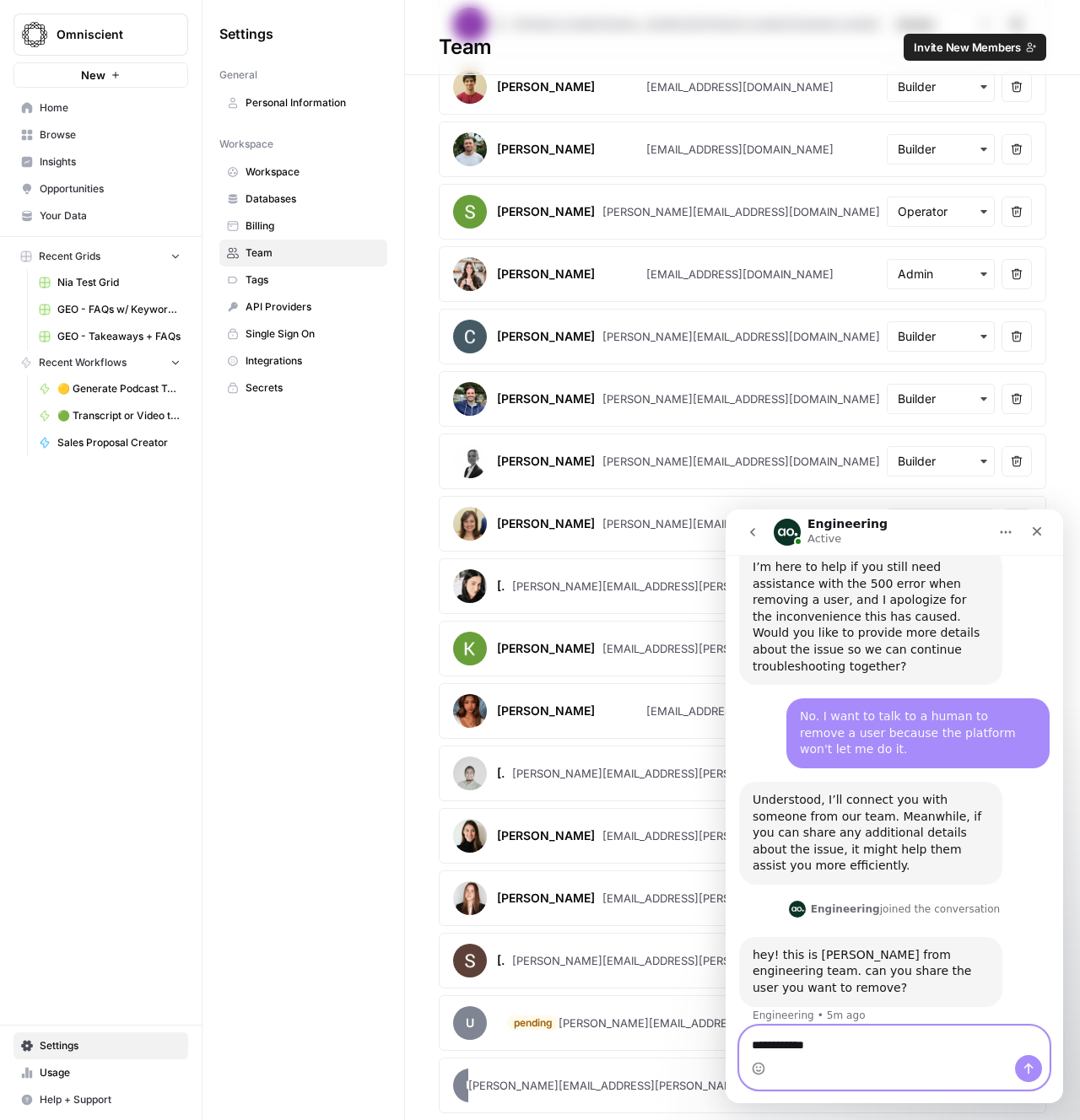
type textarea "**********"
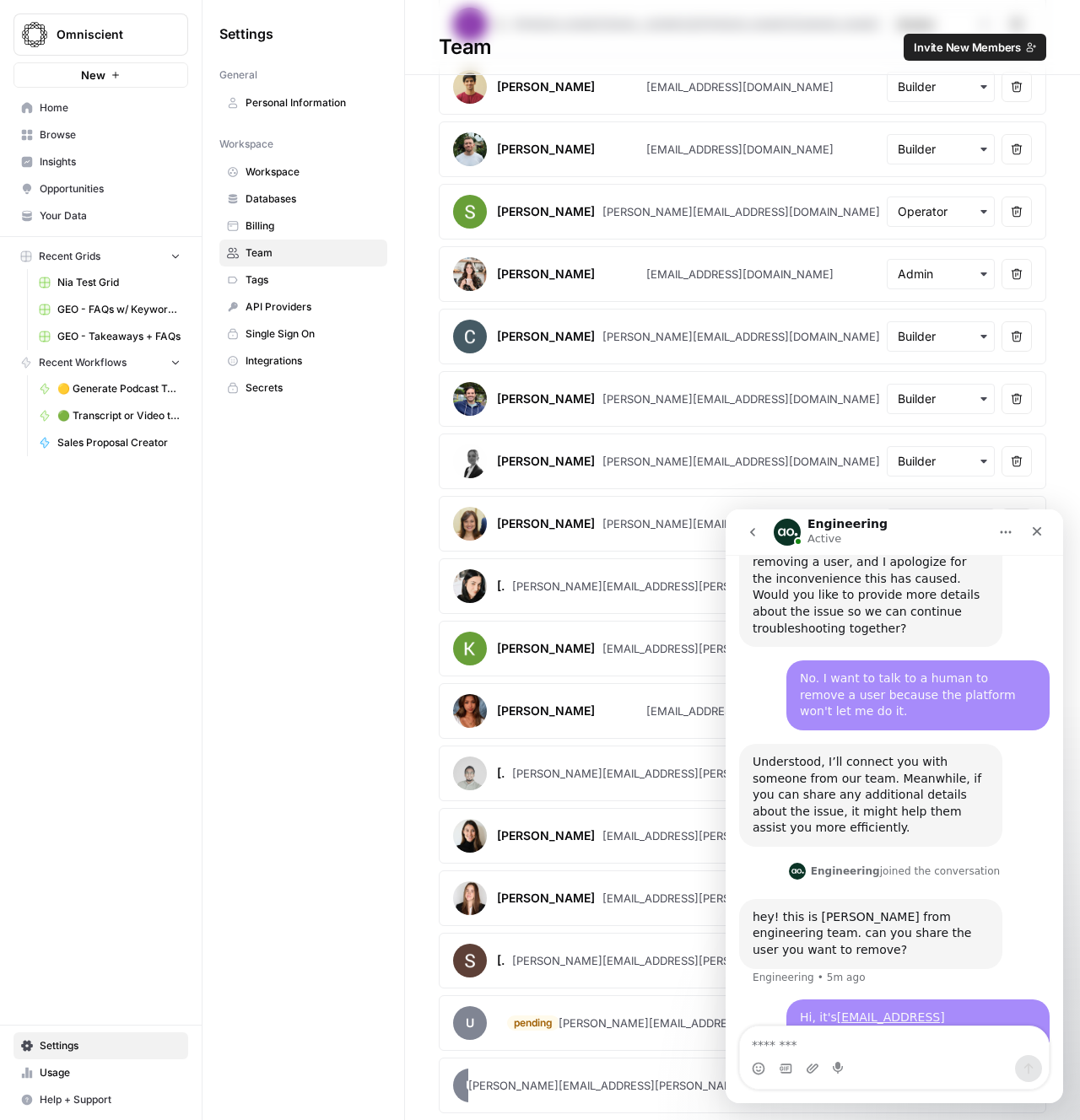
click at [313, 558] on div "Settings General Personal Information Workspace Workspace Databases Billing Tea…" at bounding box center [302, 560] width 201 height 1120
click at [307, 545] on div "Settings General Personal Information Workspace Workspace Databases Billing Tea…" at bounding box center [302, 560] width 201 height 1120
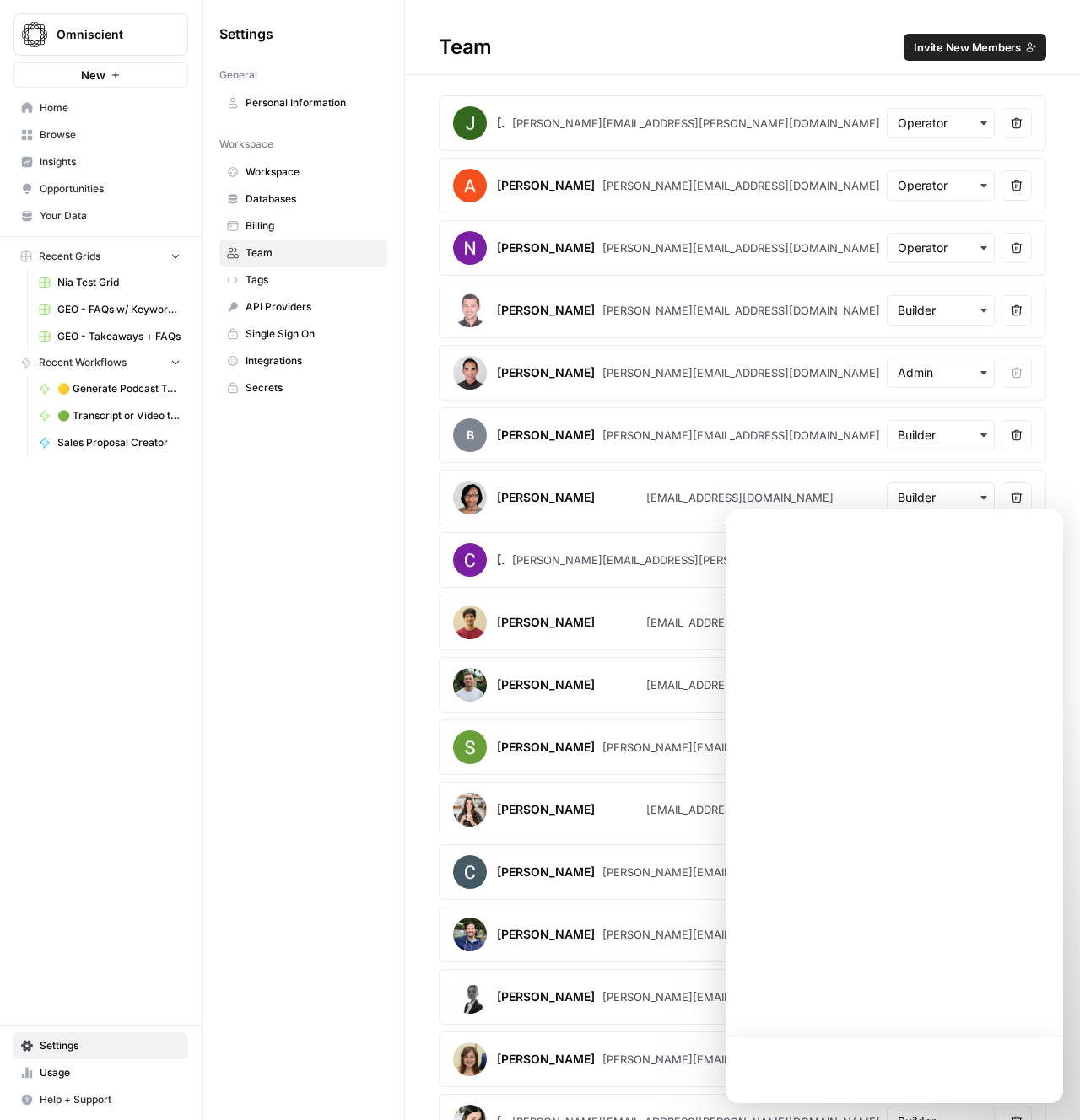
drag, startPoint x: 270, startPoint y: 776, endPoint x: 266, endPoint y: 743, distance: 33.2
click at [270, 776] on div "Settings General Personal Information Workspace Workspace Databases Billing Tea…" at bounding box center [302, 560] width 201 height 1120
click at [276, 745] on div "Settings General Personal Information Workspace Workspace Databases Billing Tea…" at bounding box center [302, 560] width 201 height 1120
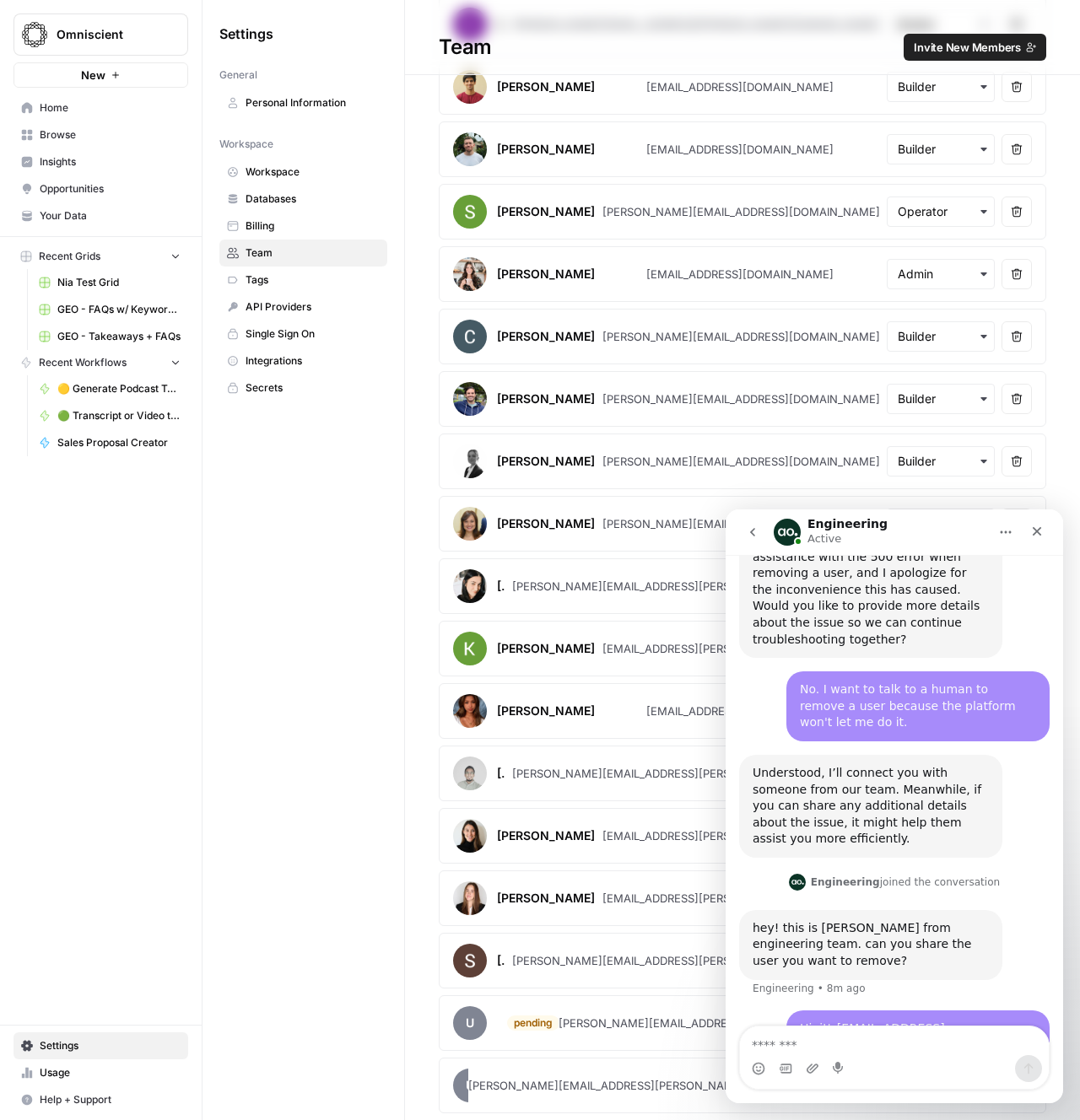
scroll to position [965, 0]
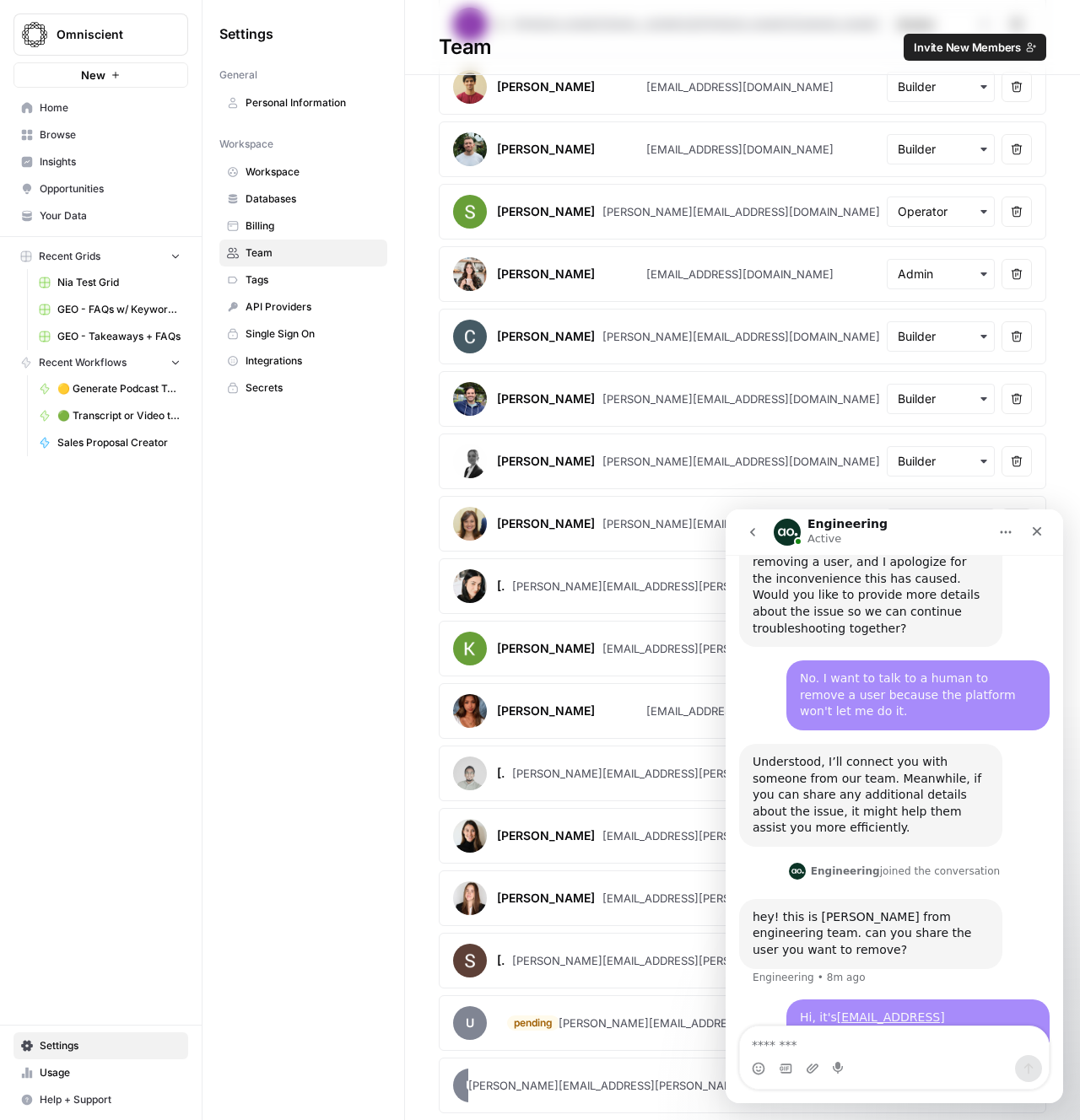
drag, startPoint x: 324, startPoint y: 739, endPoint x: 307, endPoint y: 728, distance: 20.2
click at [321, 738] on div "Settings General Personal Information Workspace Workspace Databases Billing Tea…" at bounding box center [302, 560] width 201 height 1120
click at [297, 723] on div "Settings General Personal Information Workspace Workspace Databases Billing Tea…" at bounding box center [302, 560] width 201 height 1120
click at [296, 724] on div "Settings General Personal Information Workspace Workspace Databases Billing Tea…" at bounding box center [302, 560] width 201 height 1120
drag, startPoint x: 265, startPoint y: 725, endPoint x: 256, endPoint y: 676, distance: 49.8
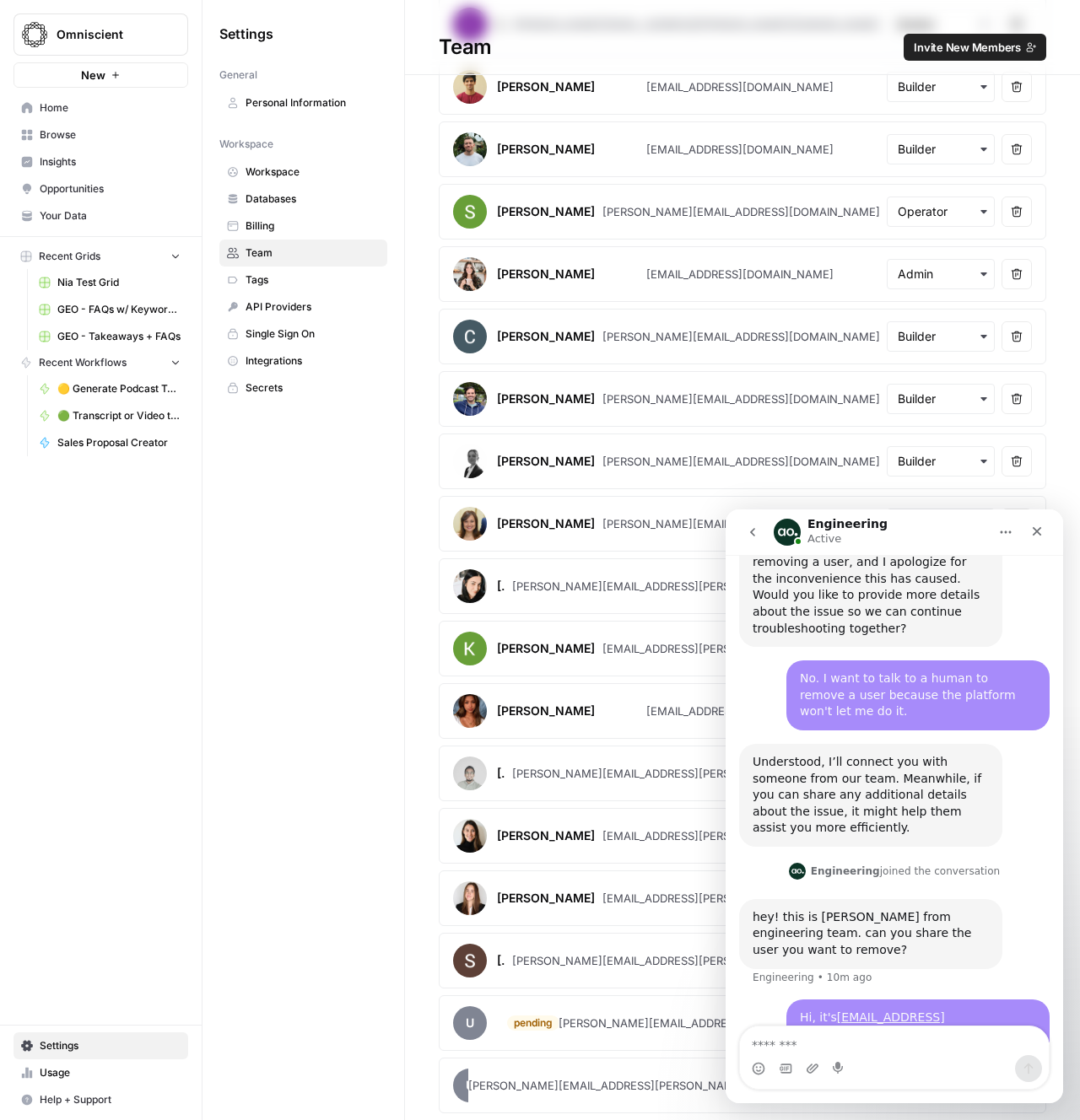
click at [261, 712] on div "Settings General Personal Information Workspace Workspace Databases Billing Tea…" at bounding box center [302, 560] width 201 height 1120
click at [255, 673] on div "Settings General Personal Information Workspace Workspace Databases Billing Tea…" at bounding box center [302, 560] width 201 height 1120
click at [911, 534] on div "Engineering Active" at bounding box center [881, 532] width 215 height 30
drag, startPoint x: 304, startPoint y: 696, endPoint x: 302, endPoint y: 579, distance: 117.0
click at [304, 696] on div "Settings General Personal Information Workspace Workspace Databases Billing Tea…" at bounding box center [302, 560] width 201 height 1120
